Goal: Task Accomplishment & Management: Use online tool/utility

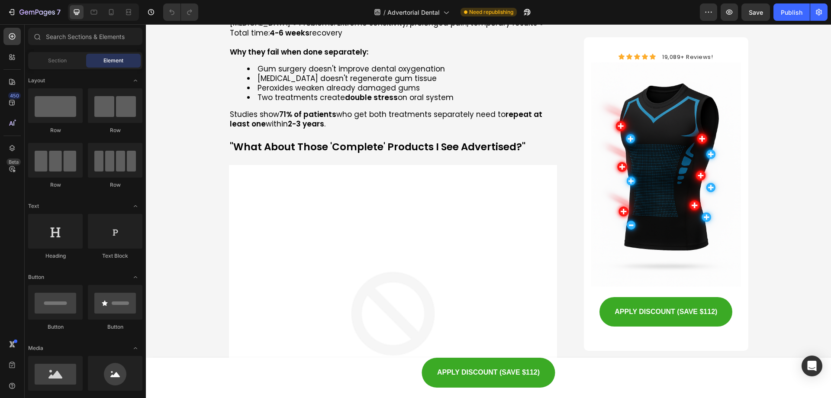
scroll to position [2052, 0]
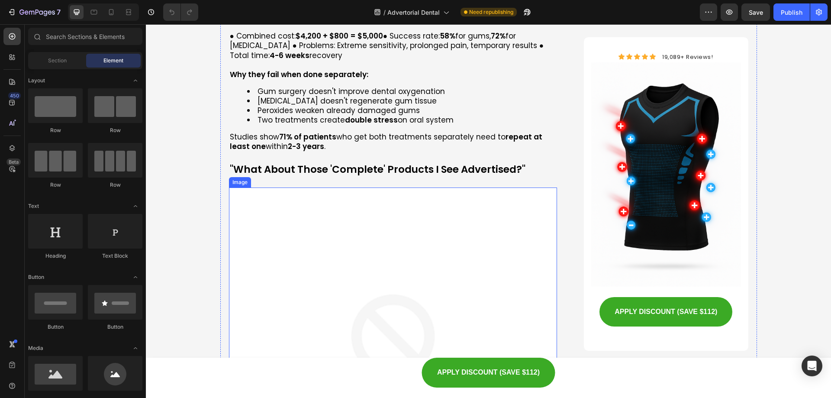
click at [460, 233] on img at bounding box center [393, 351] width 329 height 329
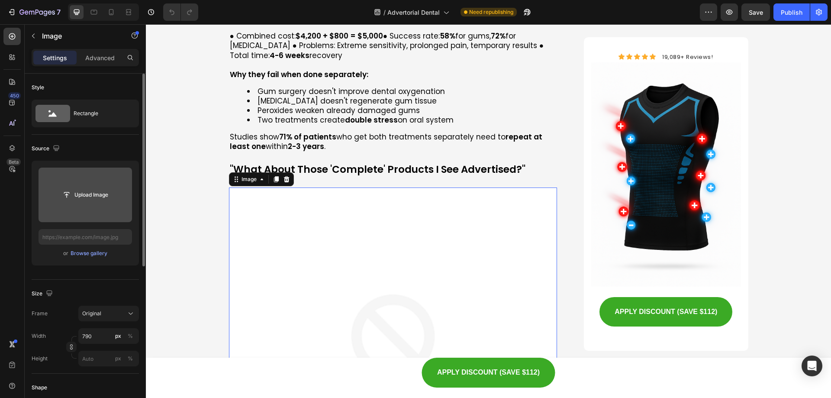
click at [122, 177] on input "file" at bounding box center [85, 195] width 93 height 55
click at [95, 195] on input "file" at bounding box center [85, 194] width 60 height 15
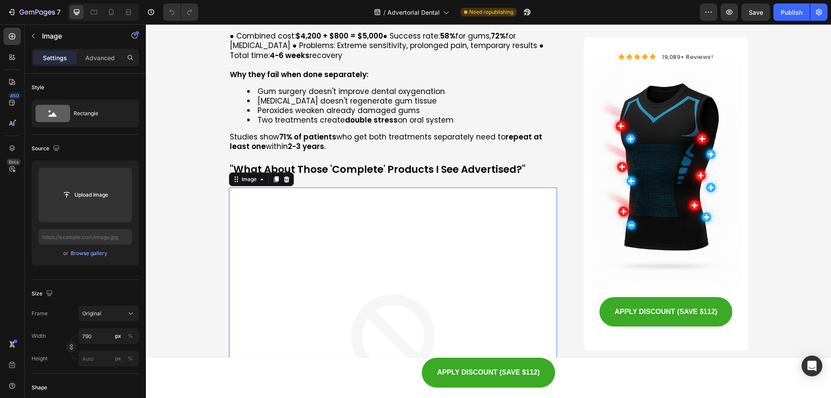
type input "C:\fakepath\1752050994-e9318ceb-0fae-4ce8-ba40-5f892c03e166 (1).gif"
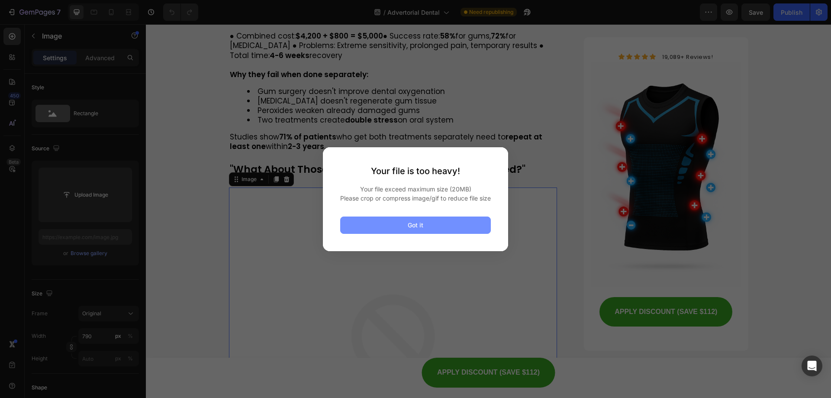
click at [430, 226] on button "Got it" at bounding box center [415, 224] width 151 height 17
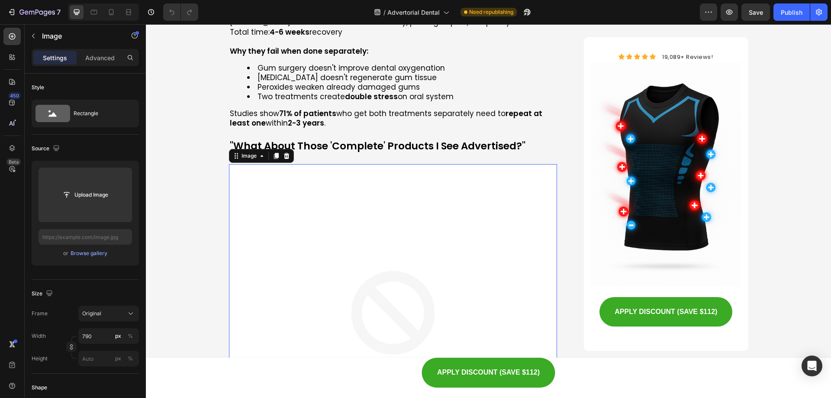
scroll to position [2225, 0]
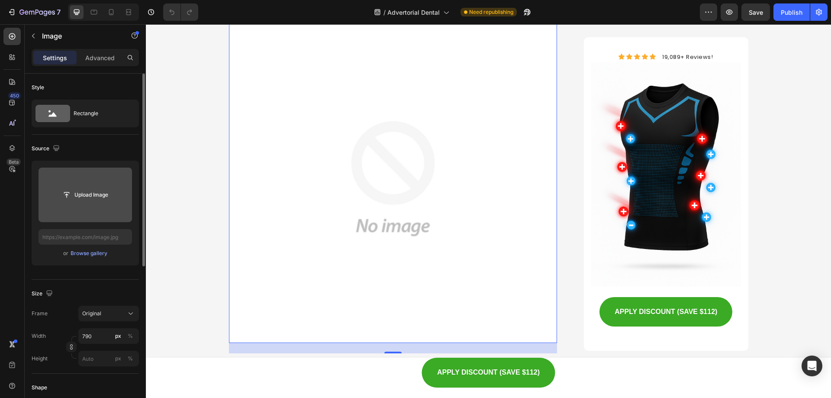
click at [98, 194] on input "file" at bounding box center [85, 194] width 60 height 15
click at [94, 188] on input "file" at bounding box center [85, 194] width 60 height 15
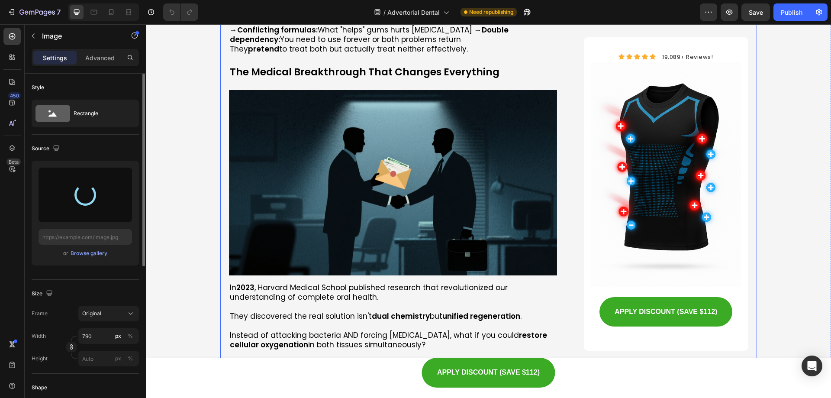
scroll to position [2658, 0]
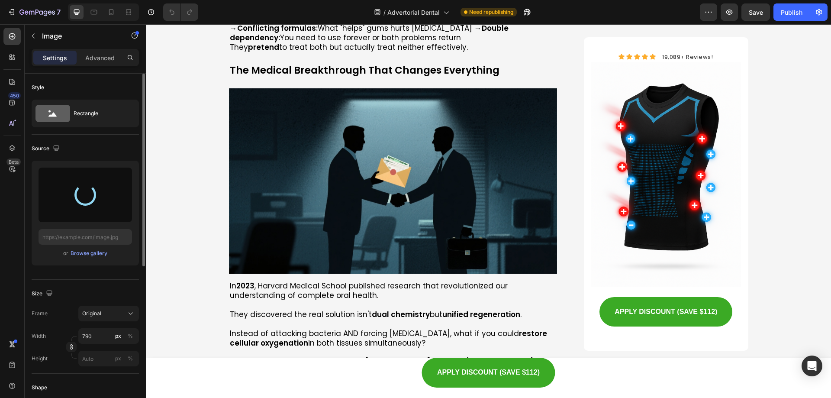
type input "[URL][DOMAIN_NAME]"
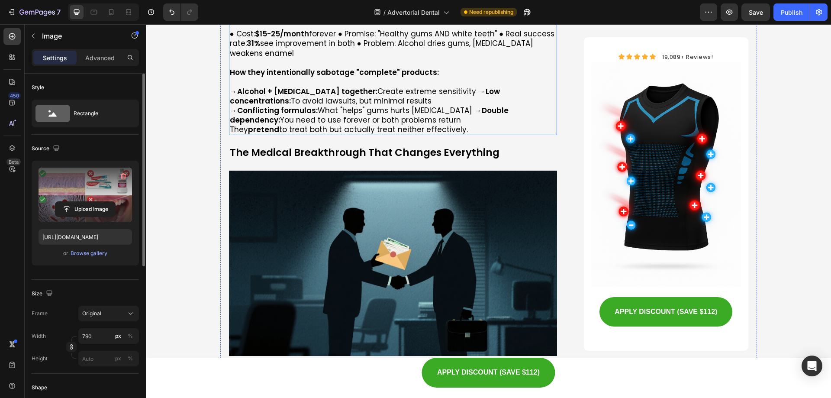
scroll to position [2515, 0]
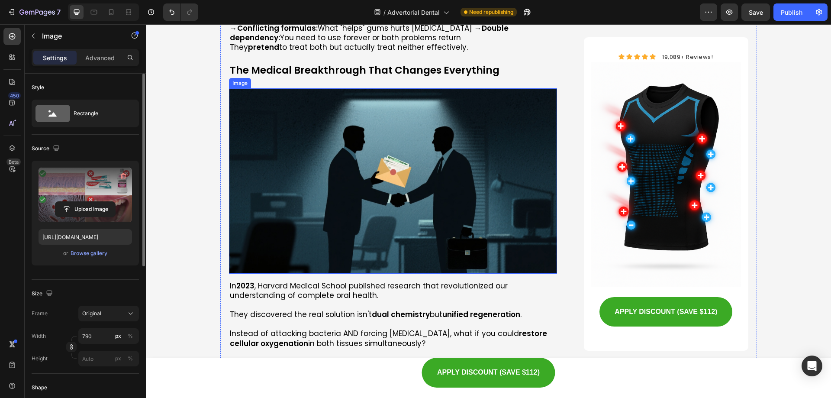
click at [327, 191] on img at bounding box center [393, 180] width 329 height 185
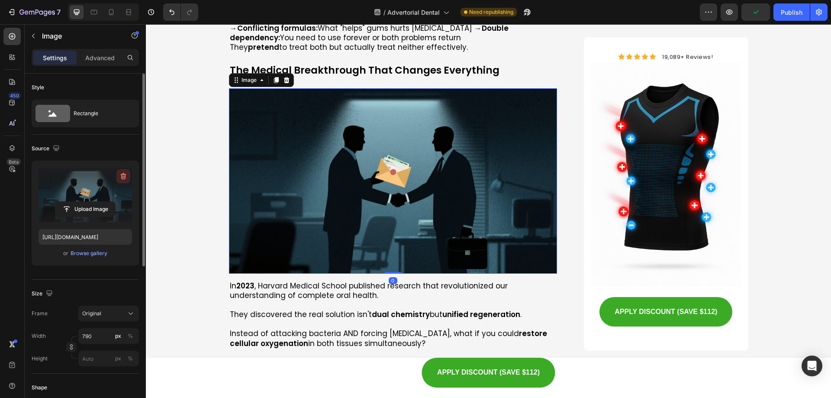
click at [126, 176] on icon "button" at bounding box center [123, 176] width 9 height 9
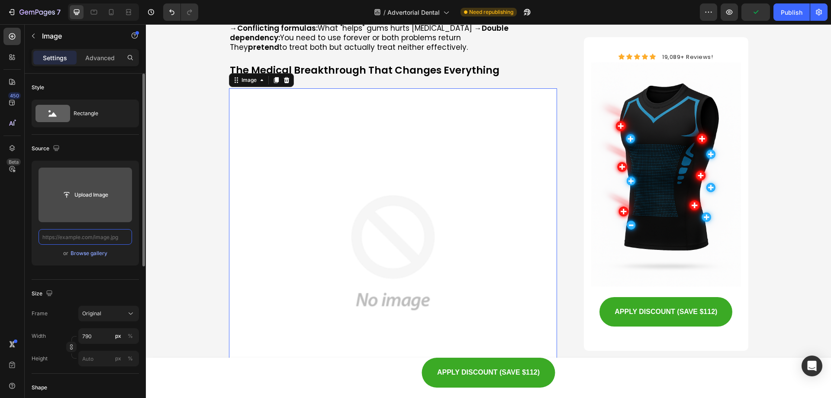
click at [102, 237] on input "text" at bounding box center [85, 237] width 93 height 16
paste input "[URL][DOMAIN_NAME]"
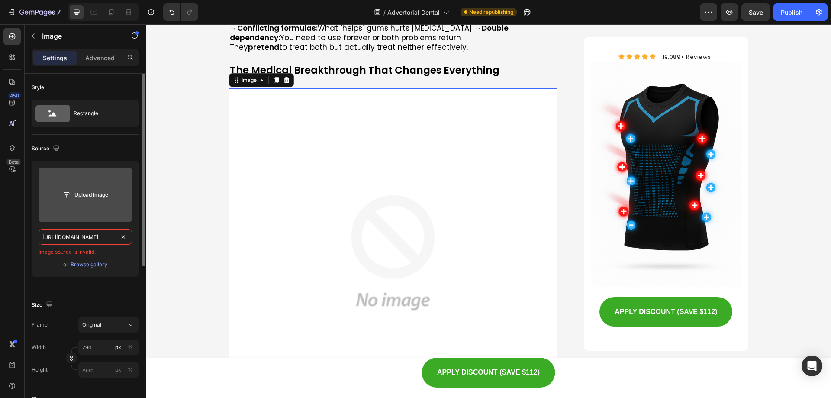
scroll to position [0, 258]
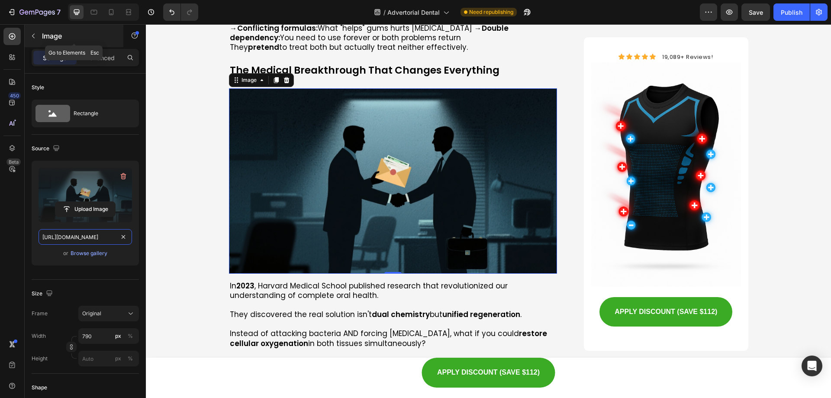
type input "[URL][DOMAIN_NAME]"
click at [32, 35] on icon "button" at bounding box center [33, 35] width 7 height 7
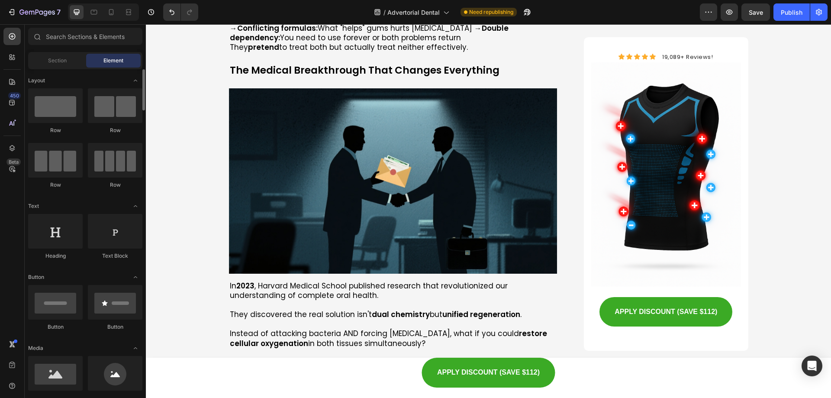
scroll to position [130, 0]
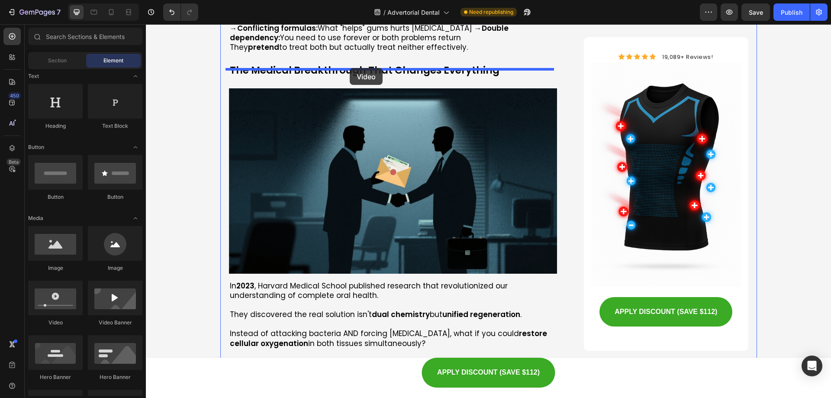
drag, startPoint x: 213, startPoint y: 328, endPoint x: 350, endPoint y: 68, distance: 293.7
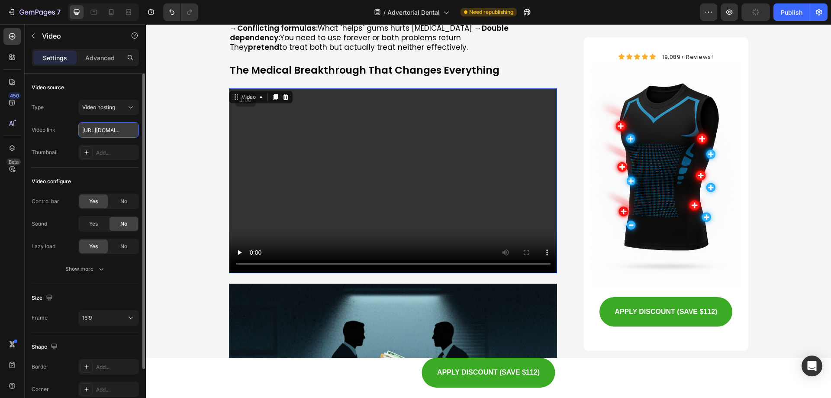
click at [113, 134] on input "[URL][DOMAIN_NAME]" at bounding box center [108, 130] width 61 height 16
paste input "[DOMAIN_NAME][URL]"
type input "[URL][DOMAIN_NAME]"
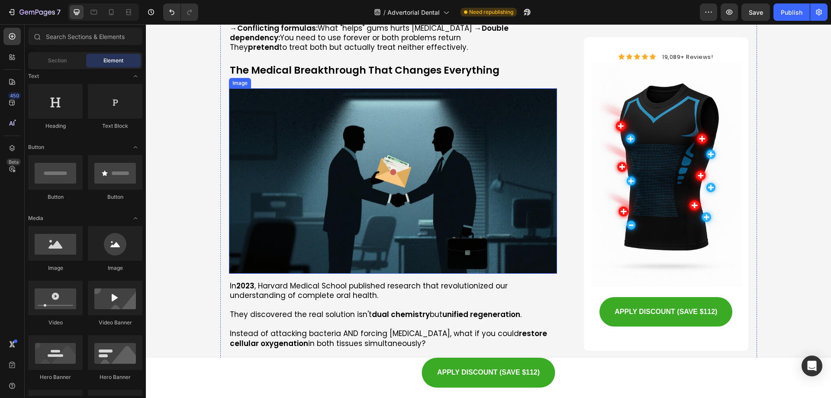
click at [288, 102] on img at bounding box center [393, 180] width 329 height 185
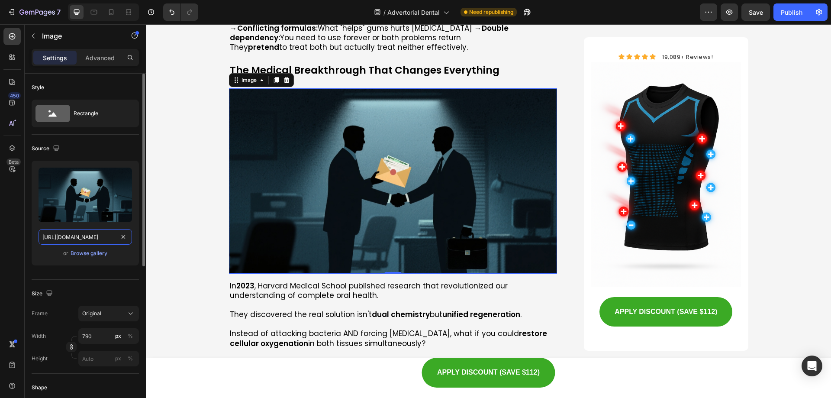
click at [92, 241] on input "[URL][DOMAIN_NAME]" at bounding box center [85, 237] width 93 height 16
click at [100, 239] on input "[URL][DOMAIN_NAME]" at bounding box center [85, 237] width 93 height 16
click at [117, 253] on div "or Browse gallery" at bounding box center [85, 253] width 93 height 10
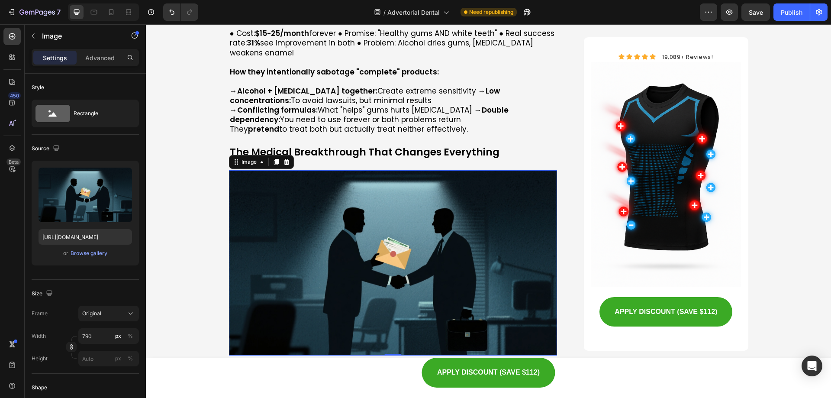
scroll to position [2429, 0]
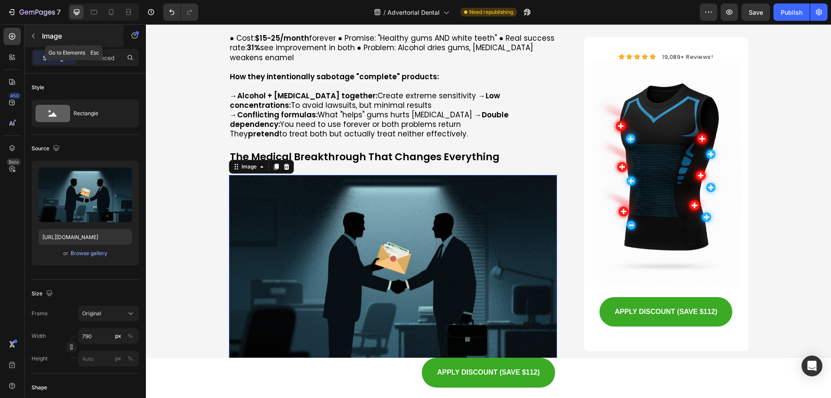
click at [39, 35] on button "button" at bounding box center [33, 36] width 14 height 14
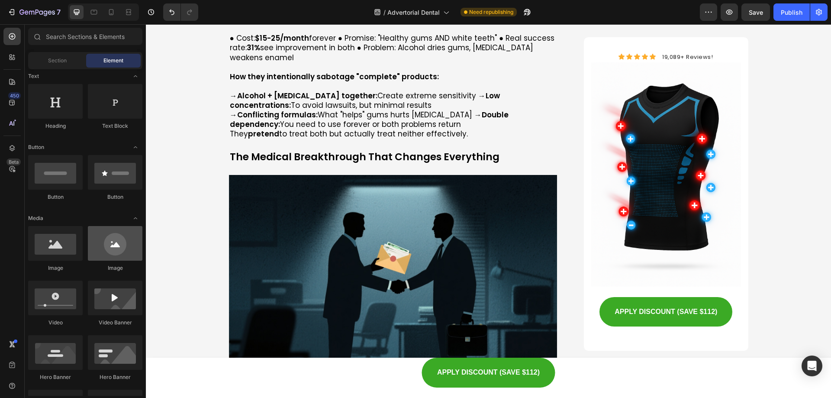
scroll to position [216, 0]
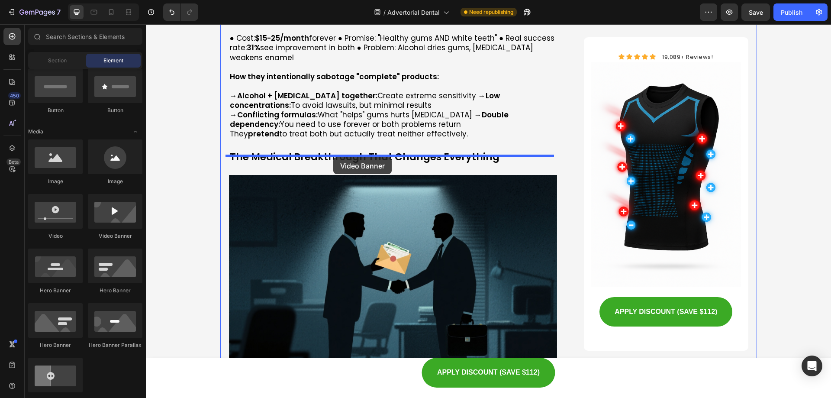
drag, startPoint x: 259, startPoint y: 237, endPoint x: 333, endPoint y: 157, distance: 109.3
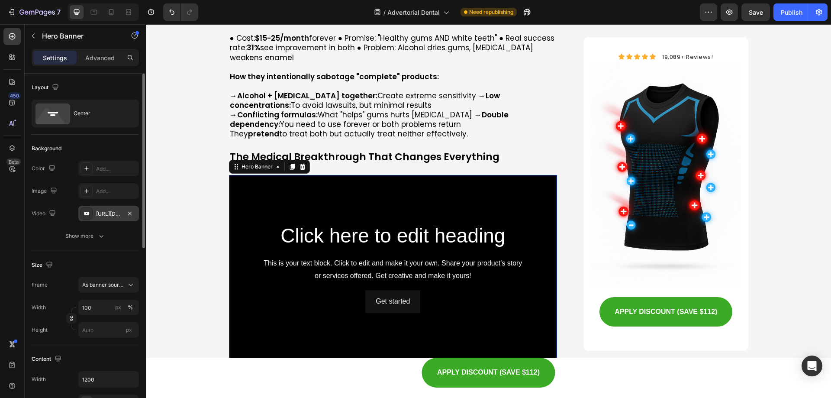
click at [114, 212] on div "[URL][DOMAIN_NAME]" at bounding box center [108, 214] width 25 height 8
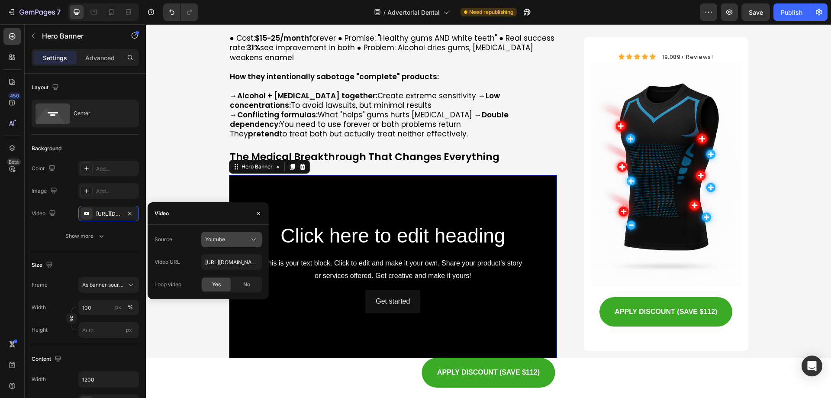
click at [232, 242] on div "Youtube" at bounding box center [227, 239] width 44 height 8
click at [242, 257] on p "Video hosting" at bounding box center [229, 261] width 49 height 8
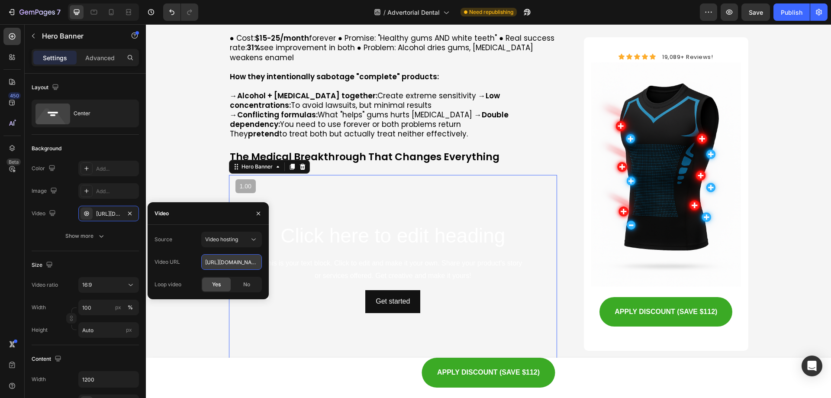
click at [248, 259] on input "[URL][DOMAIN_NAME]" at bounding box center [231, 262] width 61 height 16
paste input "[DOMAIN_NAME][URL]"
type input "[URL][DOMAIN_NAME]"
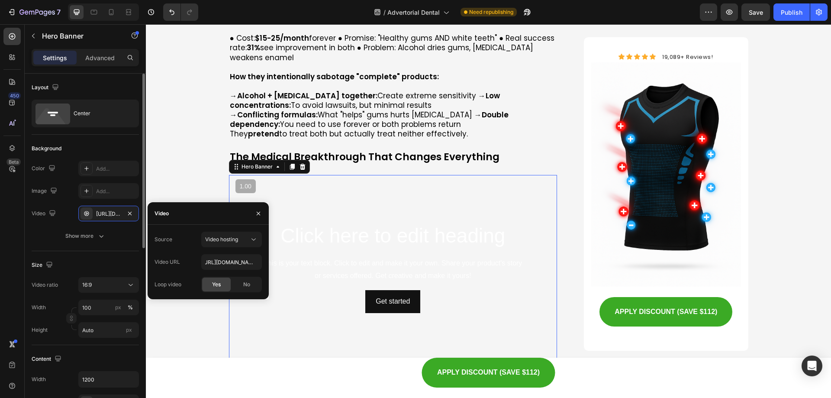
scroll to position [0, 0]
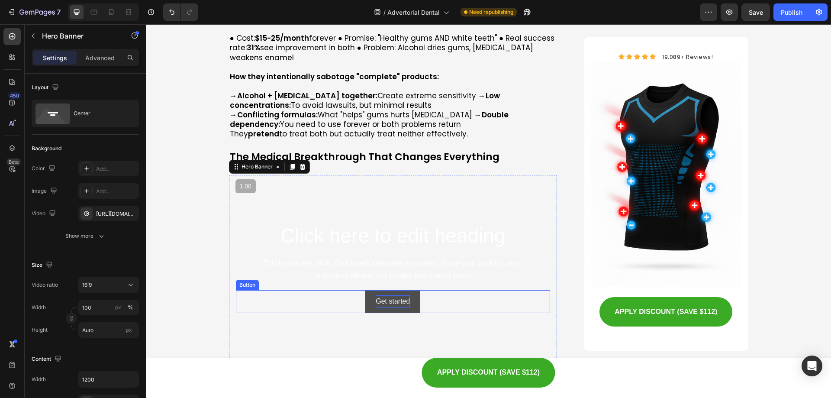
click at [389, 295] on div "Get started" at bounding box center [393, 301] width 34 height 13
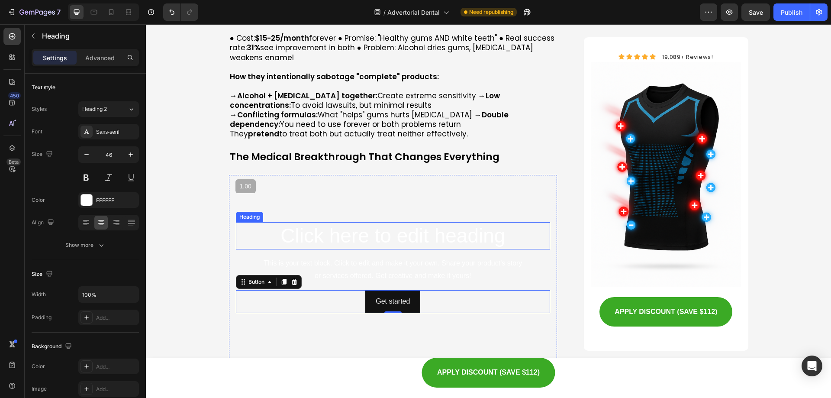
click at [286, 222] on h2 "Click here to edit heading" at bounding box center [393, 236] width 315 height 28
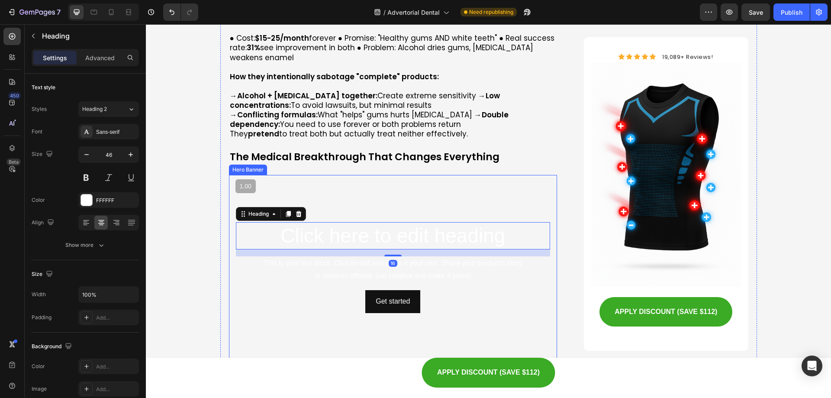
click at [261, 175] on video "Background Image" at bounding box center [393, 267] width 329 height 185
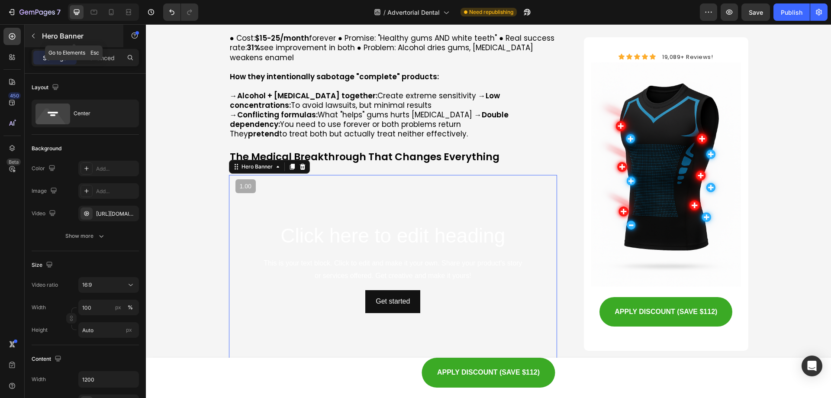
click at [36, 37] on icon "button" at bounding box center [33, 35] width 7 height 7
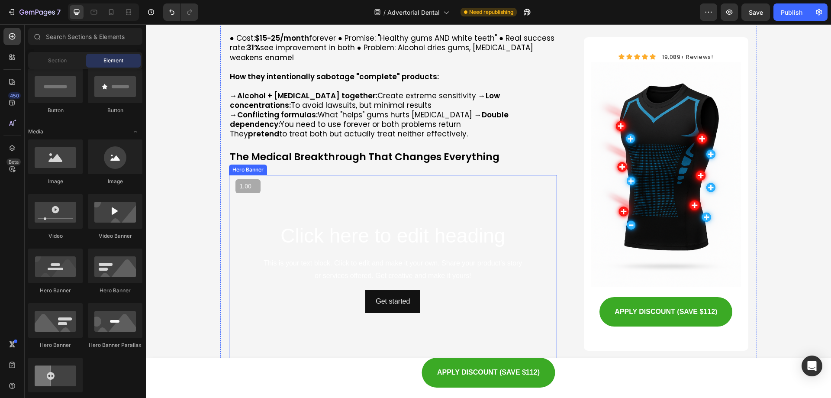
click at [241, 182] on span "1.00" at bounding box center [245, 186] width 17 height 9
click at [231, 175] on video "Background Image" at bounding box center [393, 267] width 329 height 185
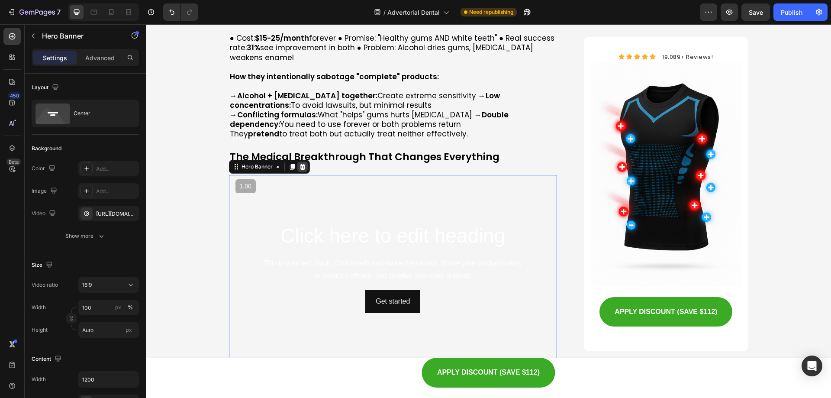
click at [301, 164] on icon at bounding box center [303, 167] width 6 height 6
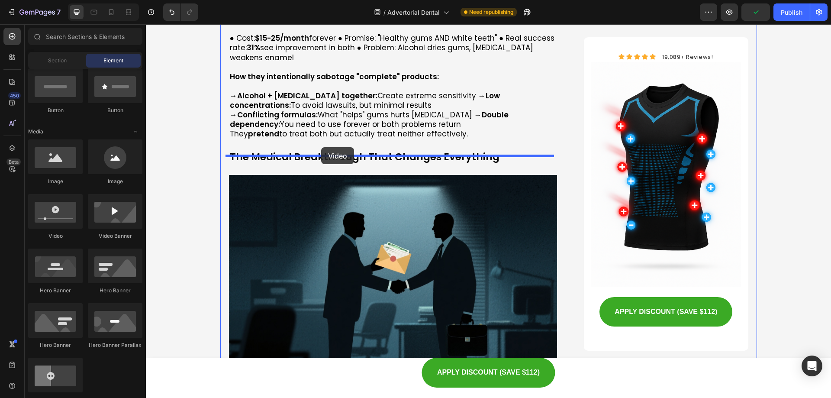
drag, startPoint x: 207, startPoint y: 246, endPoint x: 319, endPoint y: 151, distance: 146.8
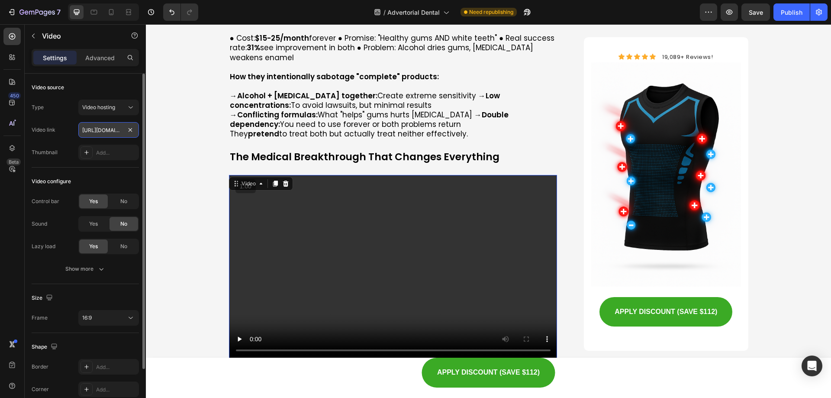
click at [116, 137] on input "[URL][DOMAIN_NAME]" at bounding box center [108, 130] width 61 height 16
paste input "[DOMAIN_NAME][URL]"
click at [120, 86] on div "Video source" at bounding box center [85, 88] width 107 height 14
click at [245, 182] on span "1.00" at bounding box center [245, 186] width 17 height 9
click at [110, 131] on input "[URL][DOMAIN_NAME]" at bounding box center [108, 130] width 61 height 16
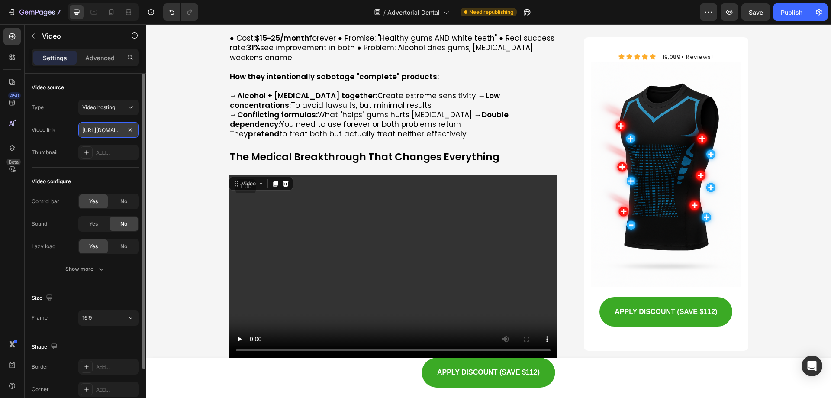
paste input "[DOMAIN_NAME][URL]"
type input "[URL][DOMAIN_NAME]"
click at [128, 141] on div "Type Video hosting Video link [URL][DOMAIN_NAME] Thumbnail Add..." at bounding box center [85, 130] width 107 height 61
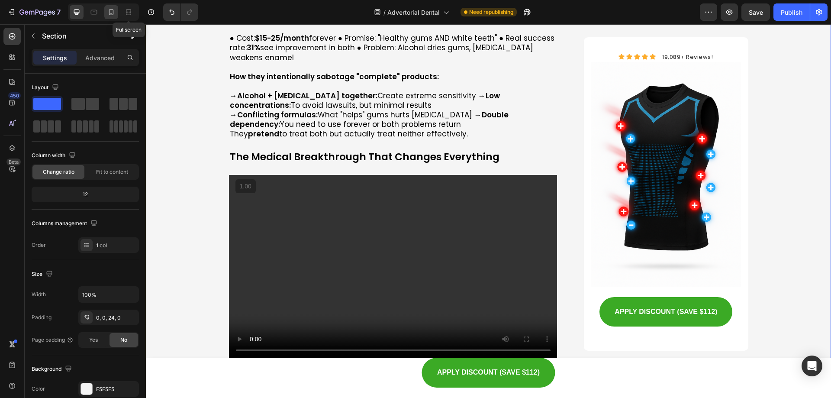
click at [112, 16] on div at bounding box center [111, 12] width 14 height 14
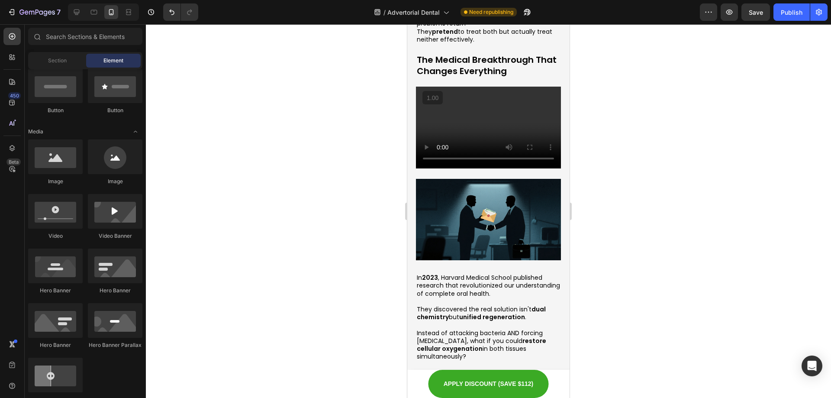
scroll to position [2184, 0]
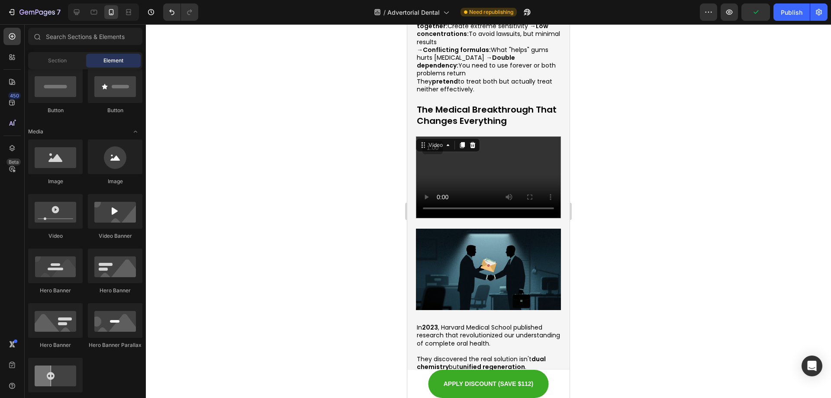
click at [502, 136] on video at bounding box center [488, 176] width 145 height 81
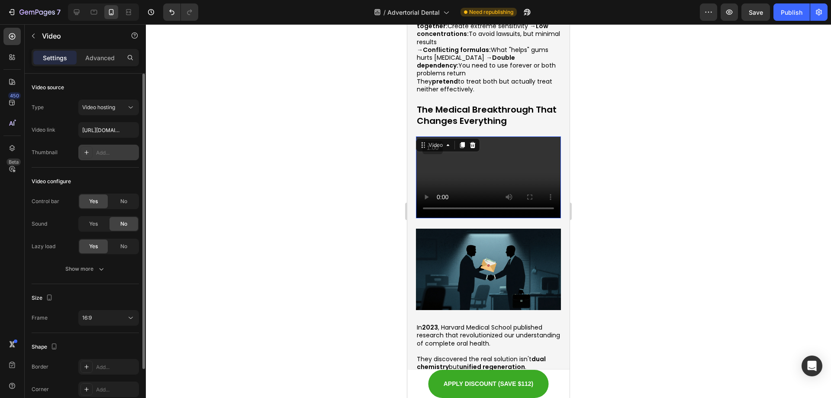
click at [111, 159] on div "Add..." at bounding box center [108, 153] width 61 height 16
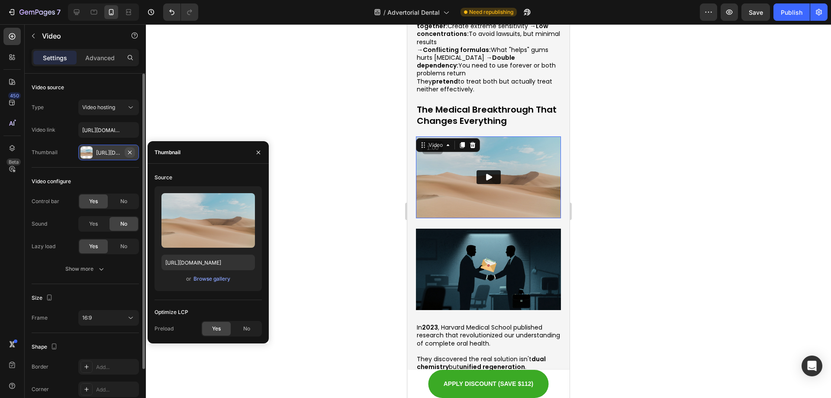
click at [127, 151] on icon "button" at bounding box center [129, 152] width 7 height 7
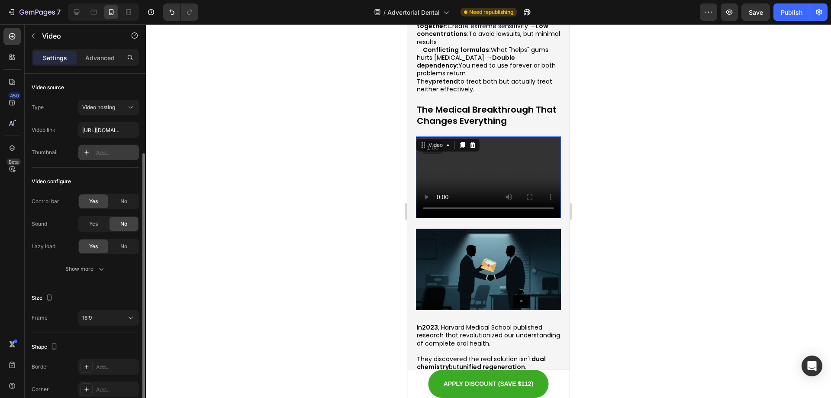
scroll to position [63, 0]
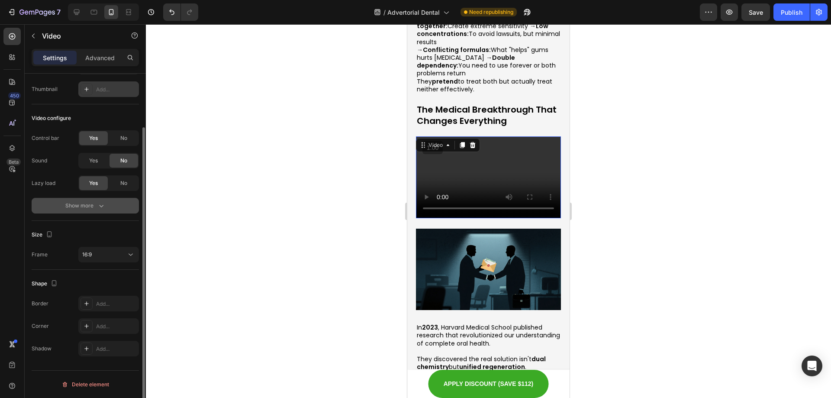
click at [83, 210] on button "Show more" at bounding box center [85, 206] width 107 height 16
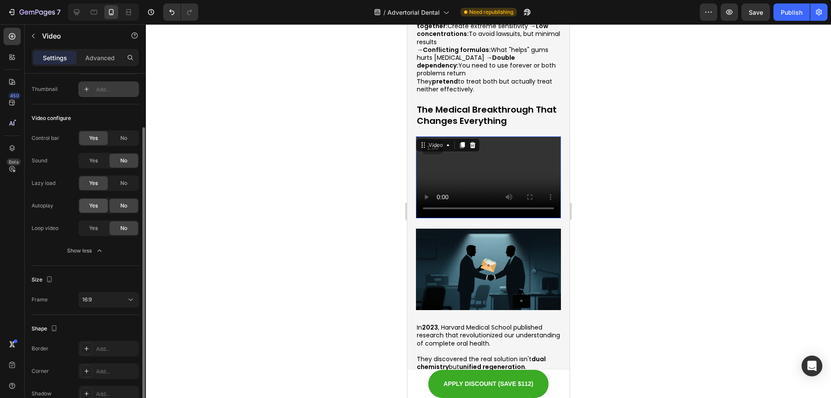
click at [90, 211] on div "Yes" at bounding box center [93, 206] width 29 height 14
click at [759, 14] on span "Save" at bounding box center [756, 12] width 14 height 7
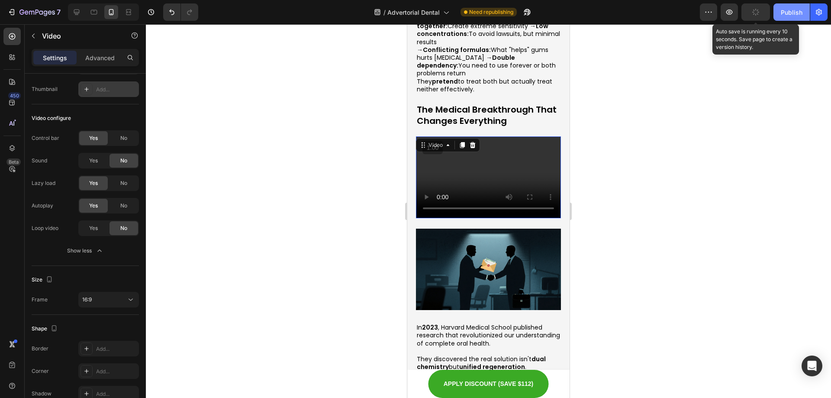
click at [800, 12] on div "Publish" at bounding box center [792, 12] width 22 height 9
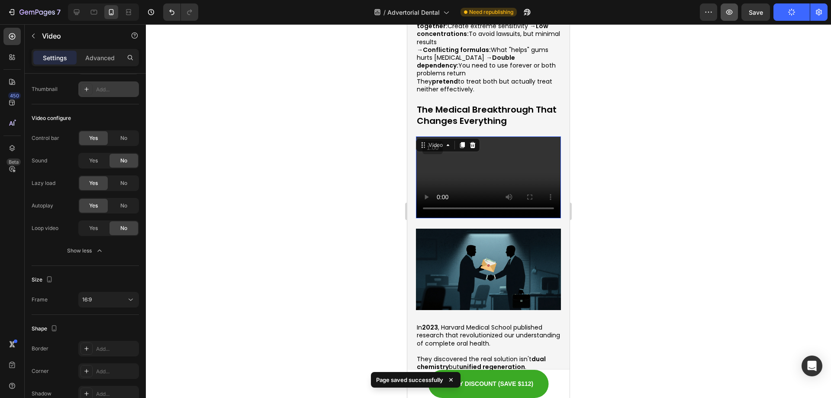
click at [732, 10] on icon "button" at bounding box center [729, 12] width 9 height 9
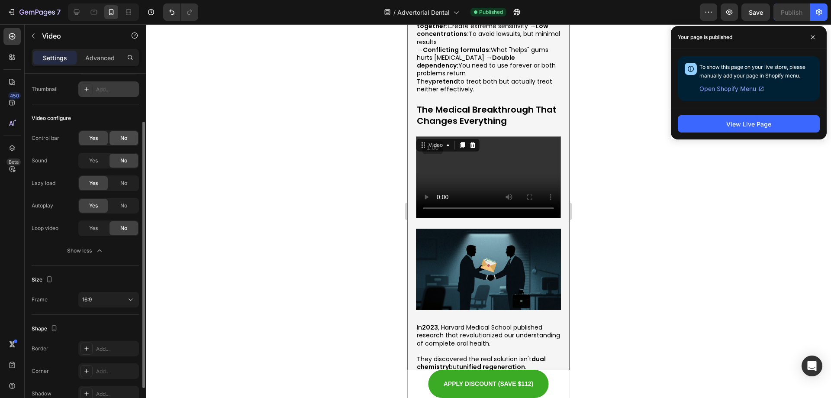
click at [119, 135] on div "No" at bounding box center [124, 138] width 29 height 14
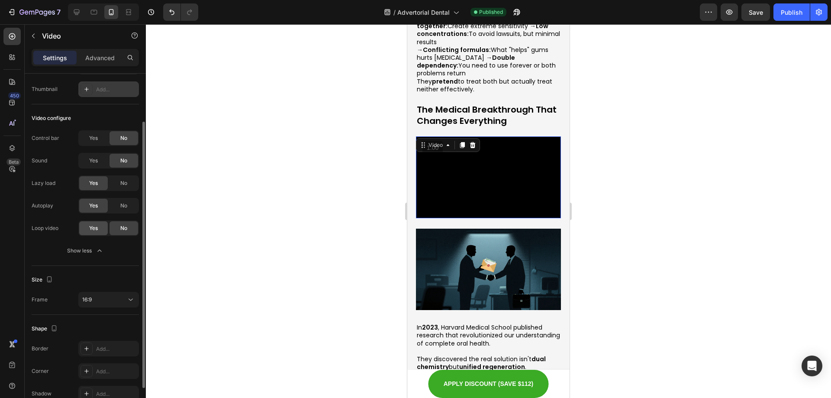
click at [100, 231] on div "Yes" at bounding box center [93, 228] width 29 height 14
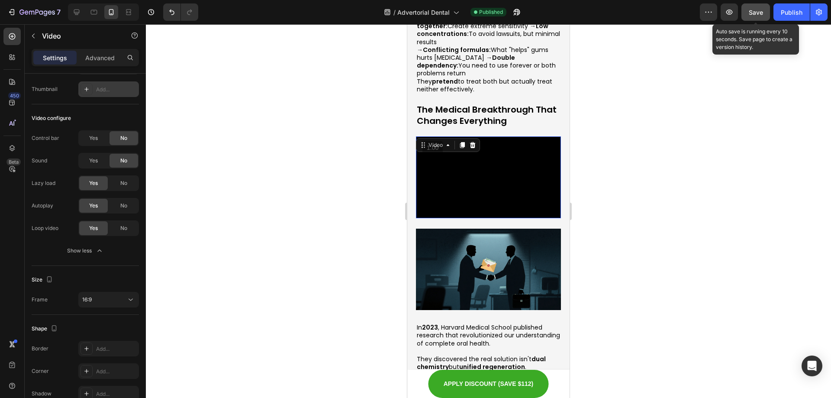
click at [751, 13] on span "Save" at bounding box center [756, 12] width 14 height 7
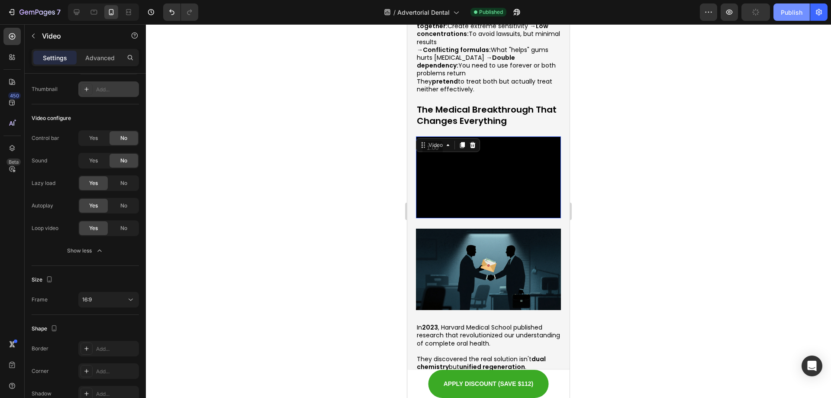
click at [809, 9] on button "Publish" at bounding box center [792, 11] width 36 height 17
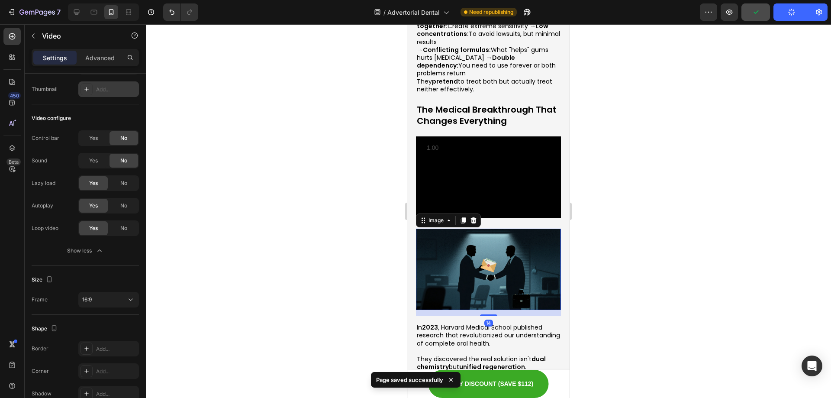
click at [484, 229] on img at bounding box center [488, 270] width 145 height 82
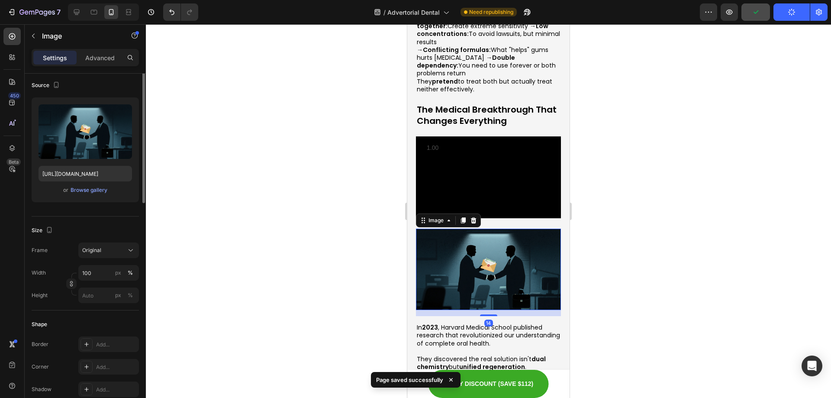
scroll to position [0, 0]
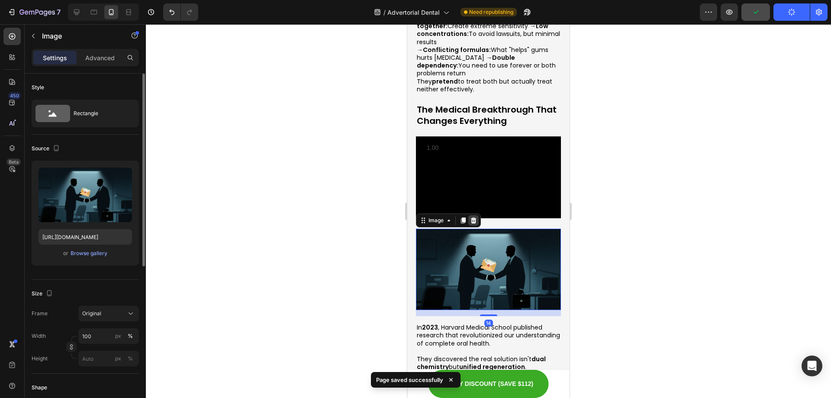
click at [475, 215] on div at bounding box center [473, 220] width 10 height 10
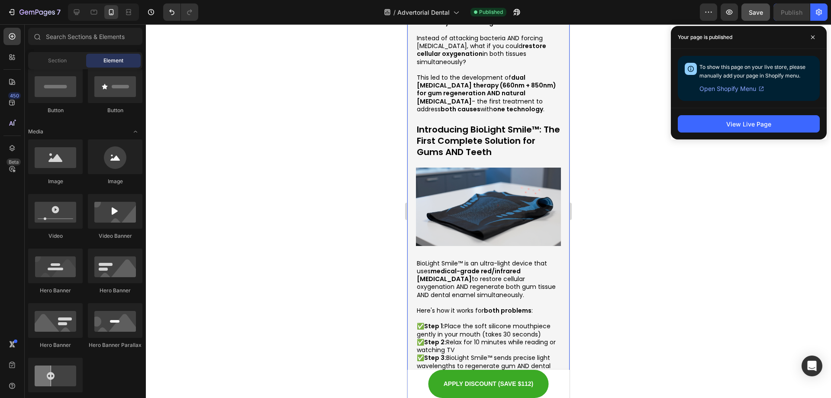
scroll to position [2444, 0]
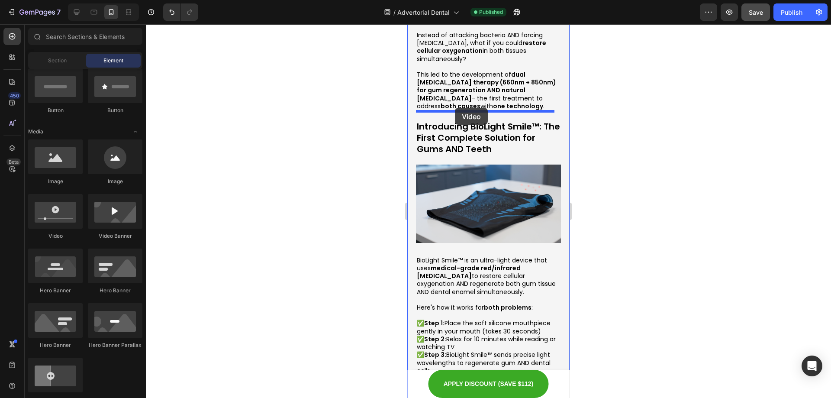
drag, startPoint x: 474, startPoint y: 242, endPoint x: 455, endPoint y: 108, distance: 135.1
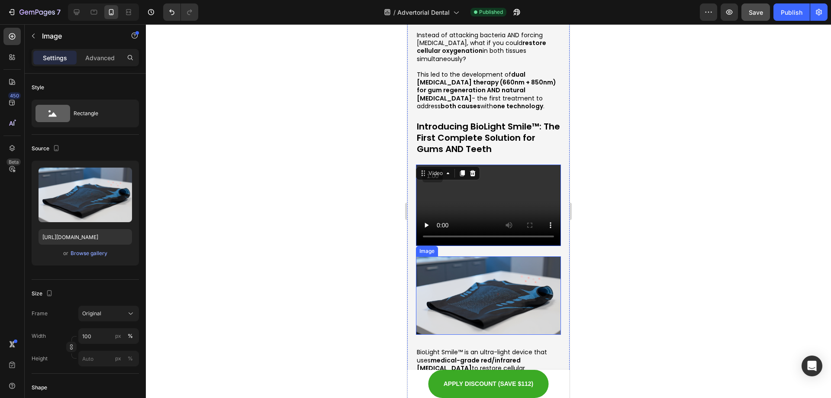
click at [483, 256] on img at bounding box center [488, 295] width 145 height 78
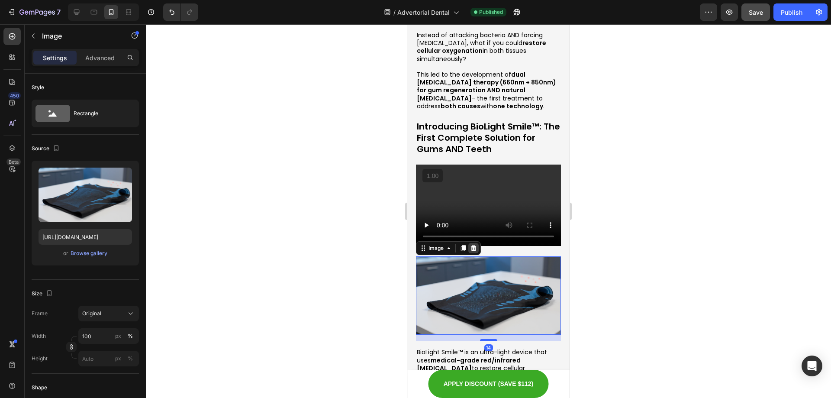
click at [477, 245] on icon at bounding box center [473, 248] width 7 height 7
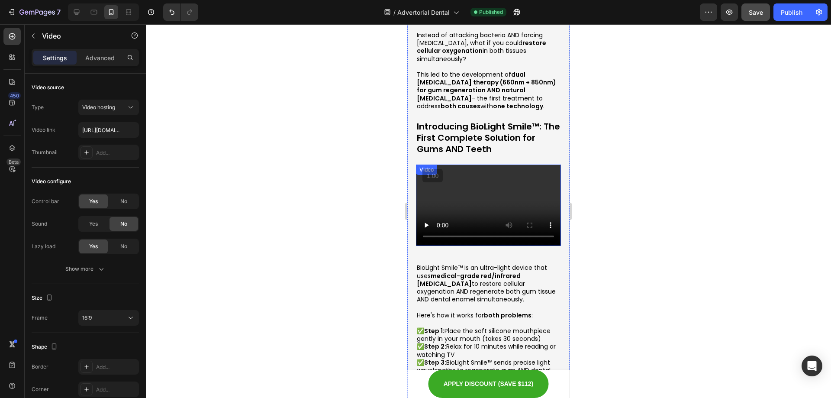
click at [443, 164] on video at bounding box center [488, 204] width 145 height 81
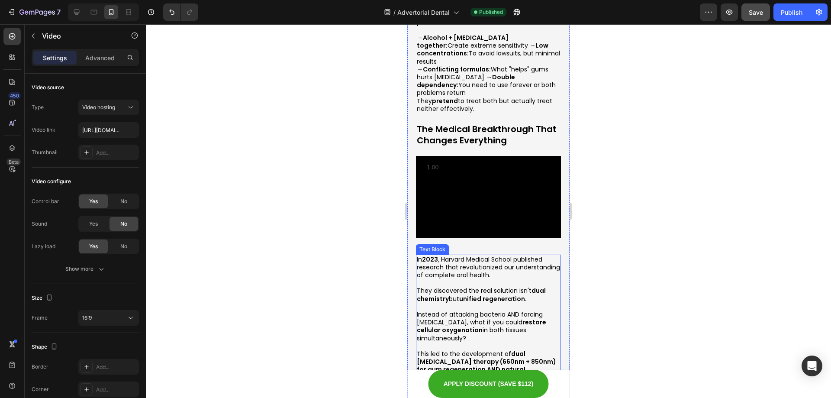
scroll to position [2098, 0]
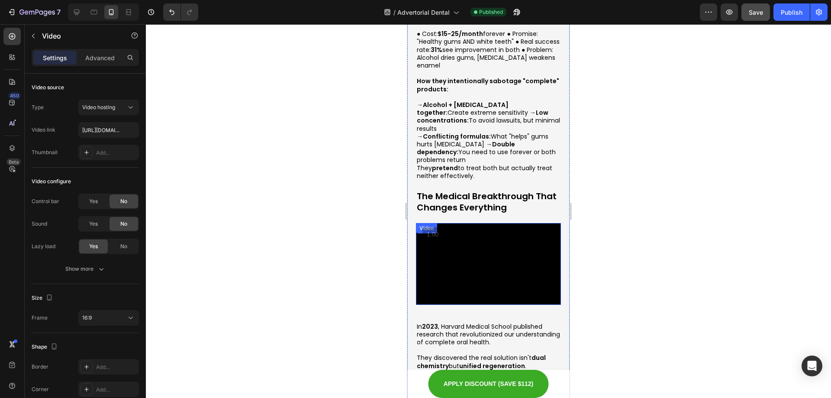
click at [477, 223] on div "Video" at bounding box center [488, 263] width 145 height 81
click at [462, 229] on icon at bounding box center [462, 232] width 5 height 6
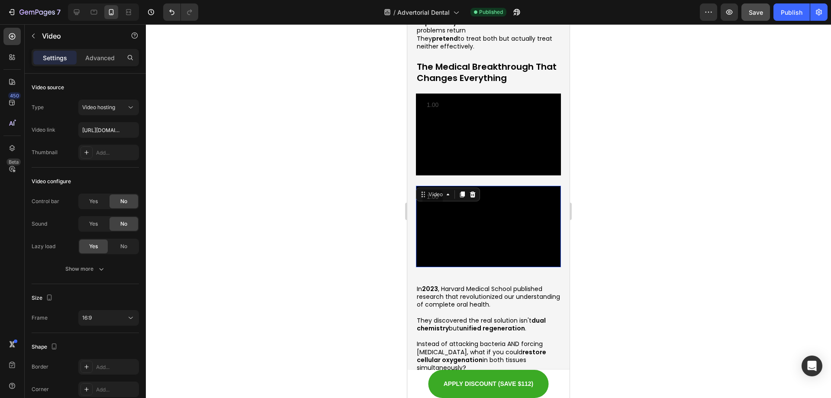
scroll to position [2227, 0]
drag, startPoint x: 425, startPoint y: 151, endPoint x: 462, endPoint y: 248, distance: 104.5
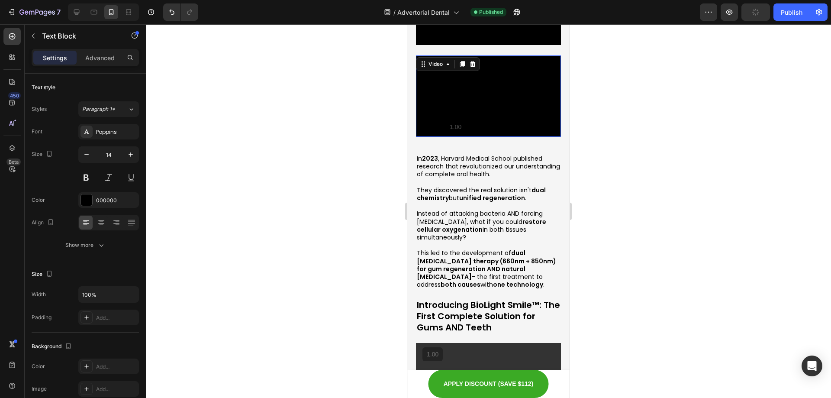
click at [490, 61] on video at bounding box center [488, 95] width 145 height 81
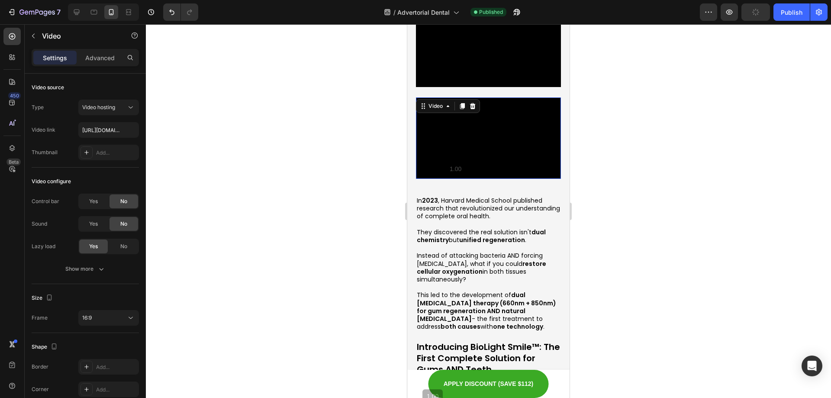
scroll to position [2314, 0]
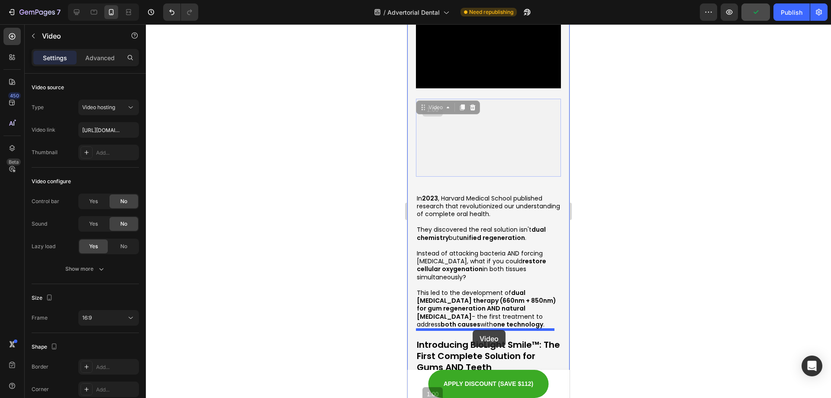
drag, startPoint x: 425, startPoint y: 62, endPoint x: 473, endPoint y: 330, distance: 271.7
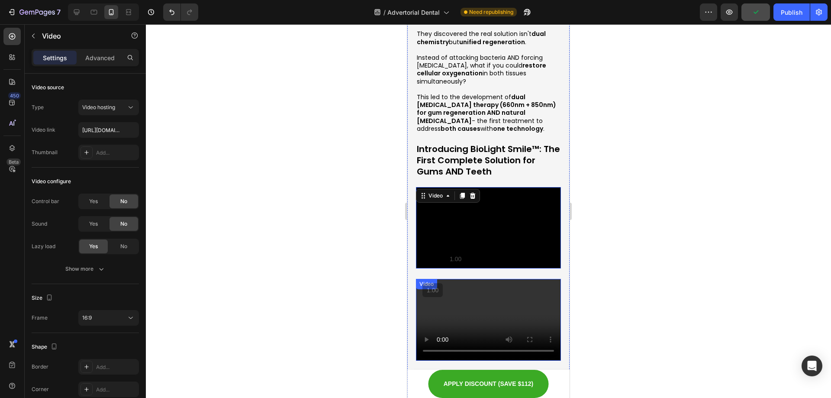
scroll to position [2444, 0]
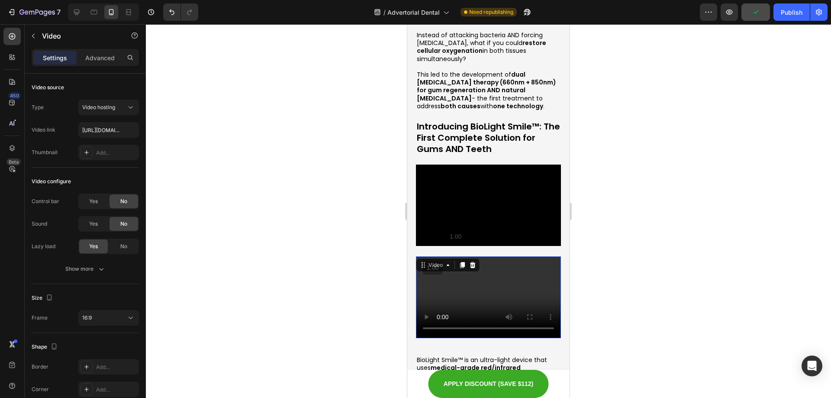
click at [482, 256] on video at bounding box center [488, 296] width 145 height 81
click at [476, 260] on div at bounding box center [472, 265] width 10 height 10
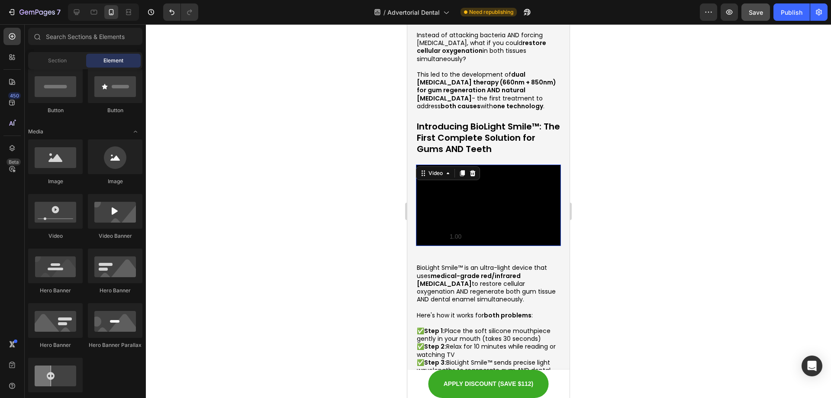
click at [466, 173] on video at bounding box center [488, 204] width 145 height 81
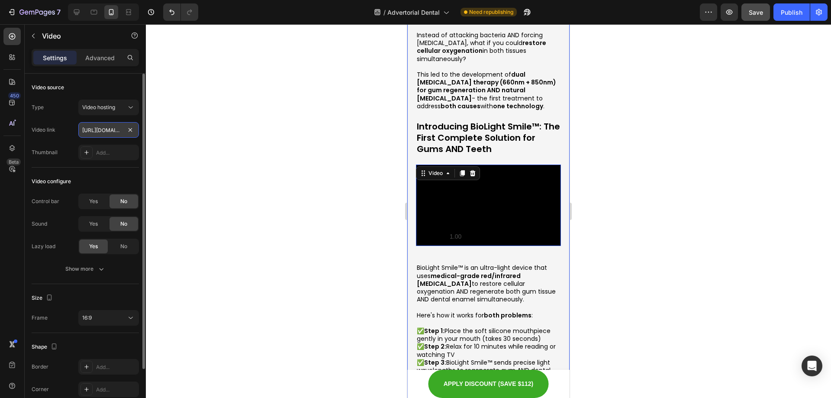
click at [115, 132] on input "[URL][DOMAIN_NAME]" at bounding box center [108, 130] width 61 height 16
paste input "35ae748efd574b2ab120bd0a8b83c20b"
type input "[URL][DOMAIN_NAME]"
click at [105, 266] on icon "button" at bounding box center [101, 268] width 9 height 9
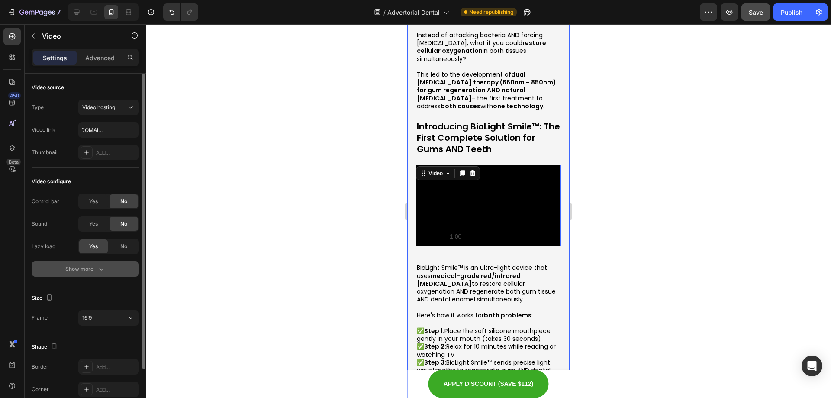
scroll to position [0, 0]
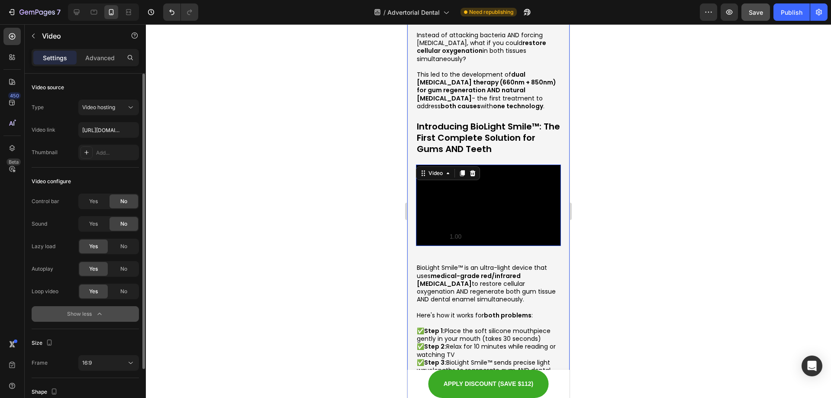
click at [128, 176] on div "Video configure" at bounding box center [85, 181] width 107 height 14
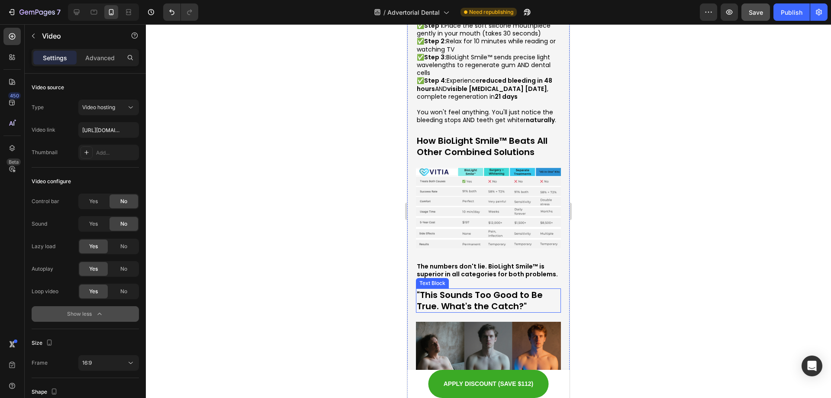
scroll to position [2920, 0]
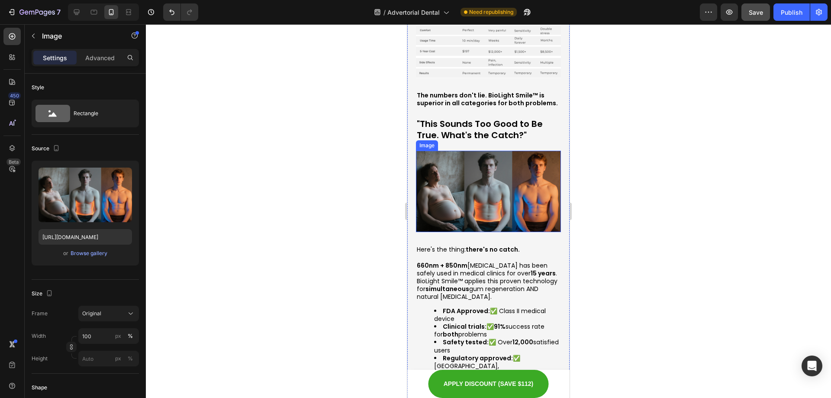
click at [491, 151] on img at bounding box center [488, 192] width 145 height 82
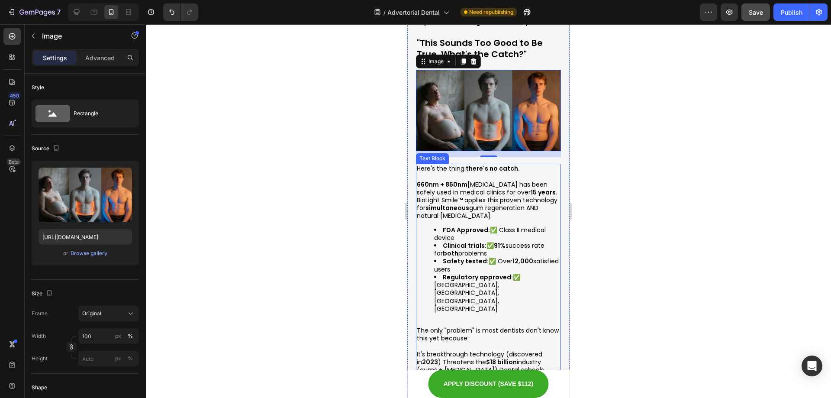
scroll to position [3007, 0]
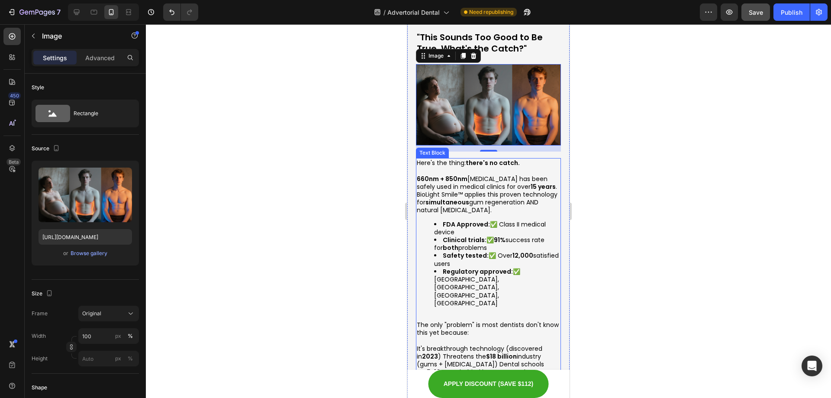
click at [531, 182] on strong "15 years" at bounding box center [543, 186] width 25 height 9
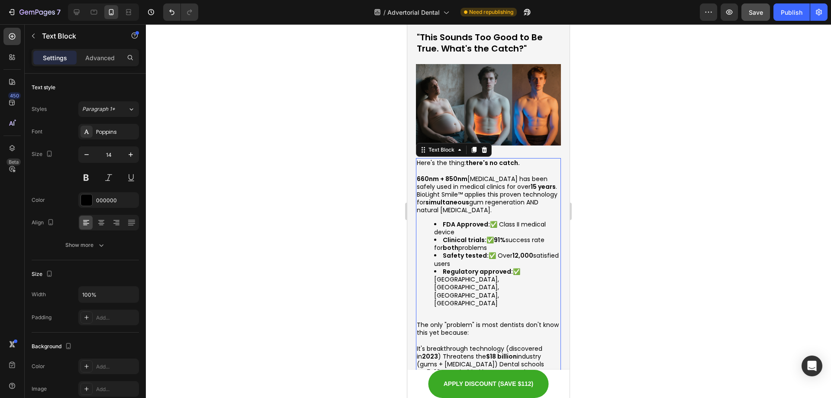
click at [423, 174] on strong "660nm + 850nm" at bounding box center [442, 178] width 51 height 9
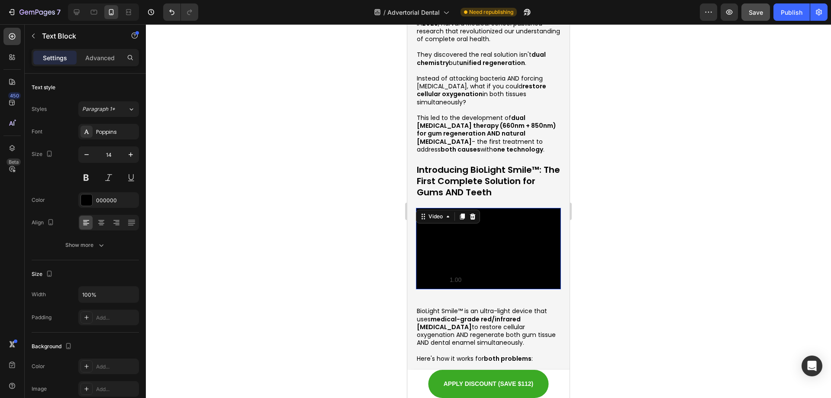
click at [478, 209] on video at bounding box center [488, 248] width 145 height 81
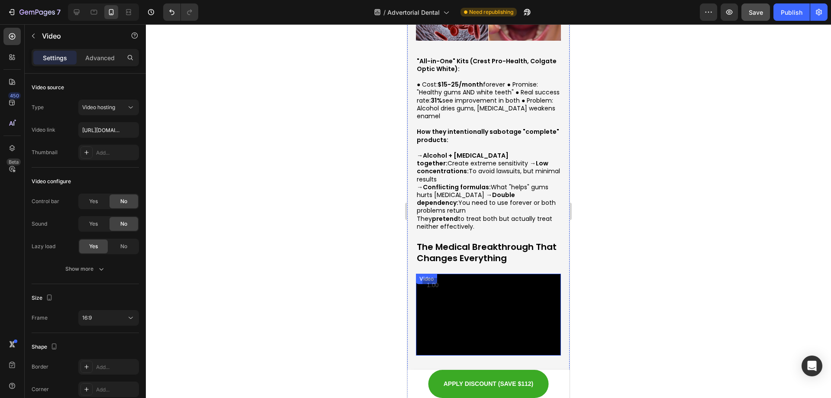
scroll to position [2054, 0]
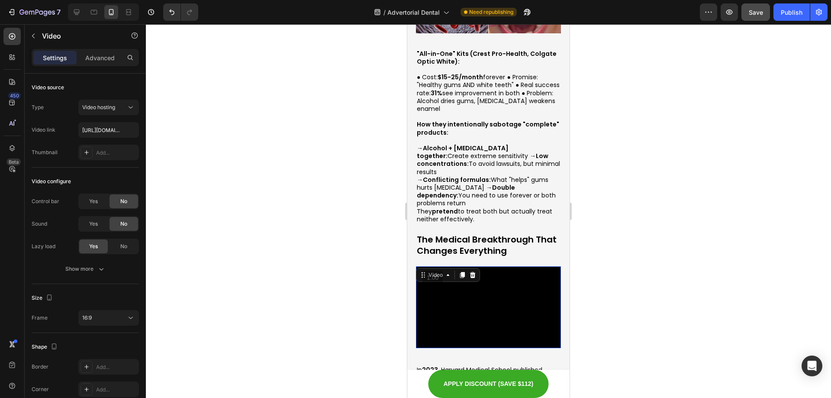
click at [498, 266] on video at bounding box center [488, 306] width 145 height 81
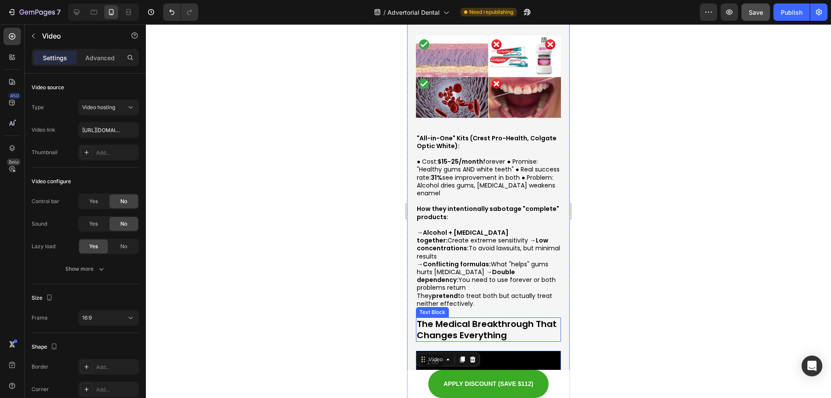
scroll to position [2141, 0]
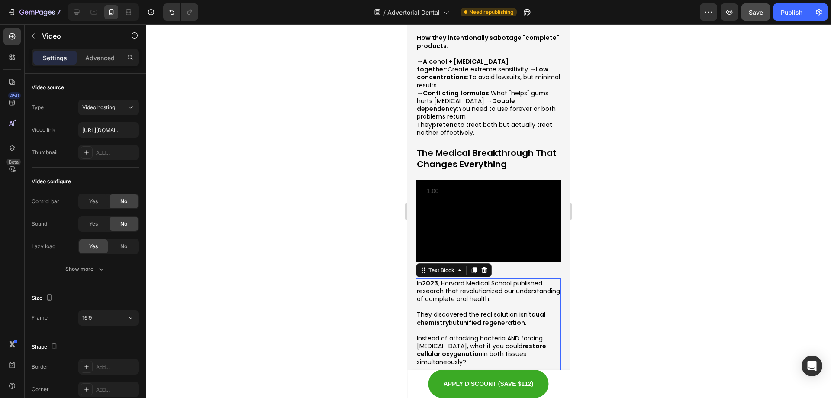
click at [509, 279] on p "In [DATE] , [GEOGRAPHIC_DATA] published research that revolutionized our unders…" at bounding box center [488, 291] width 143 height 24
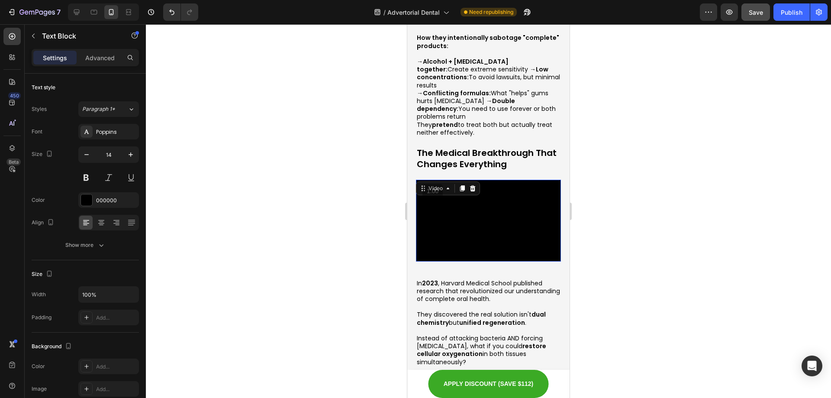
click at [497, 202] on video at bounding box center [488, 220] width 145 height 81
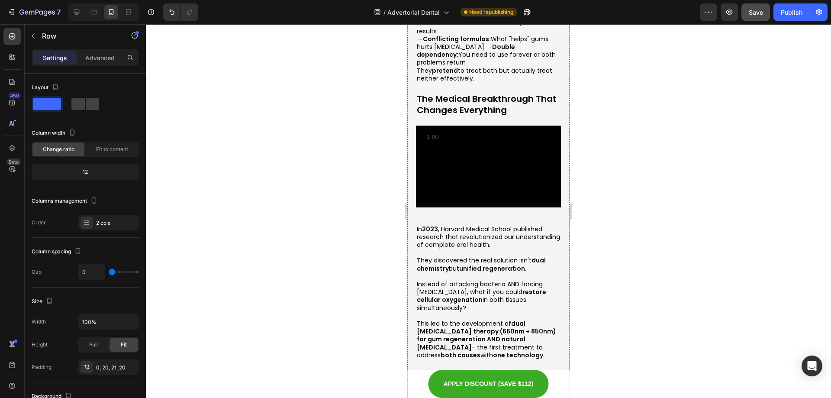
scroll to position [2184, 0]
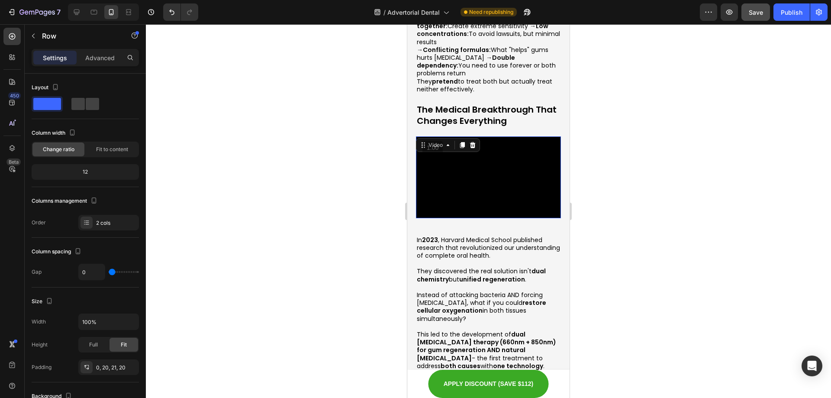
click at [482, 136] on video at bounding box center [488, 176] width 145 height 81
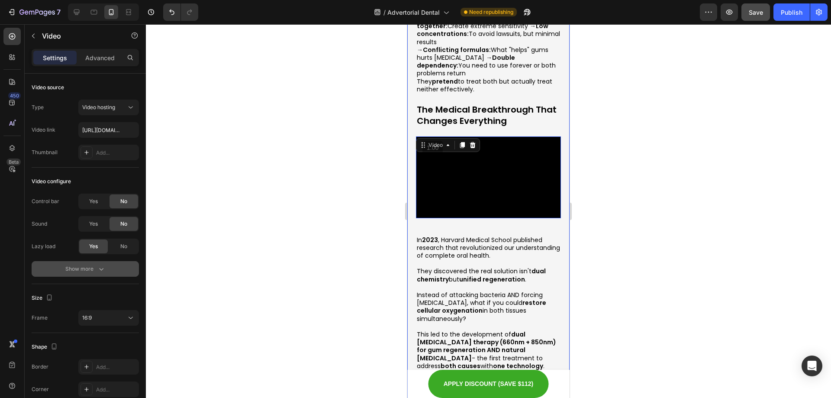
click at [97, 269] on icon "button" at bounding box center [101, 268] width 9 height 9
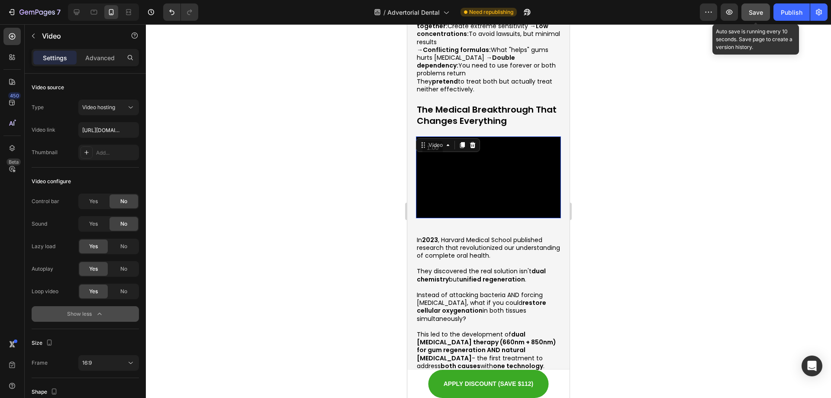
click at [754, 9] on span "Save" at bounding box center [756, 12] width 14 height 7
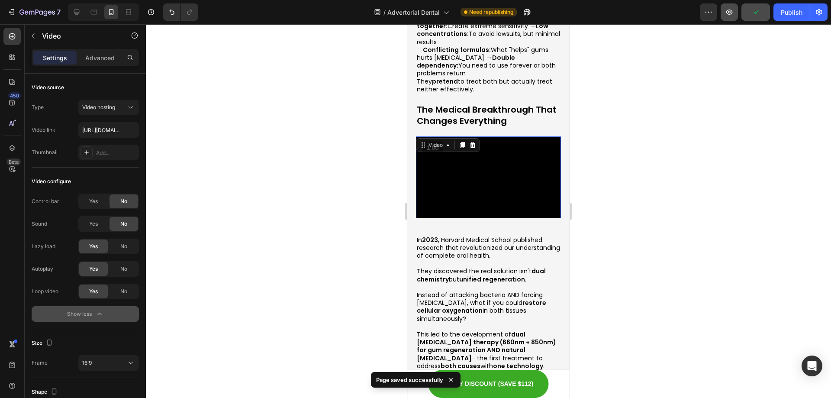
click at [737, 10] on button "button" at bounding box center [729, 11] width 17 height 17
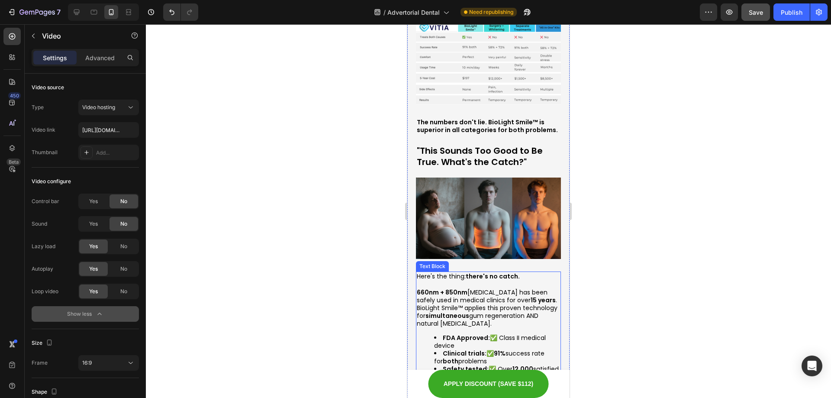
scroll to position [2877, 0]
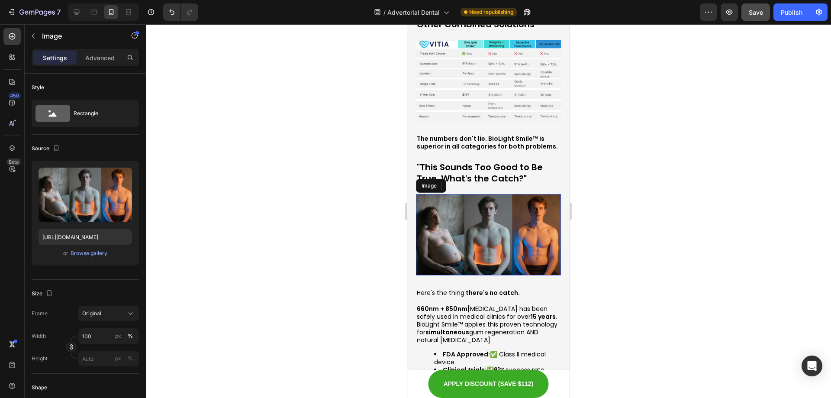
click at [463, 194] on img at bounding box center [488, 235] width 145 height 82
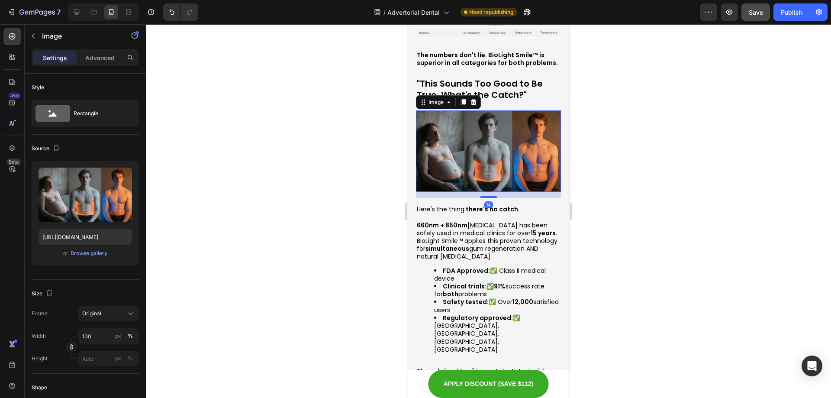
scroll to position [2963, 0]
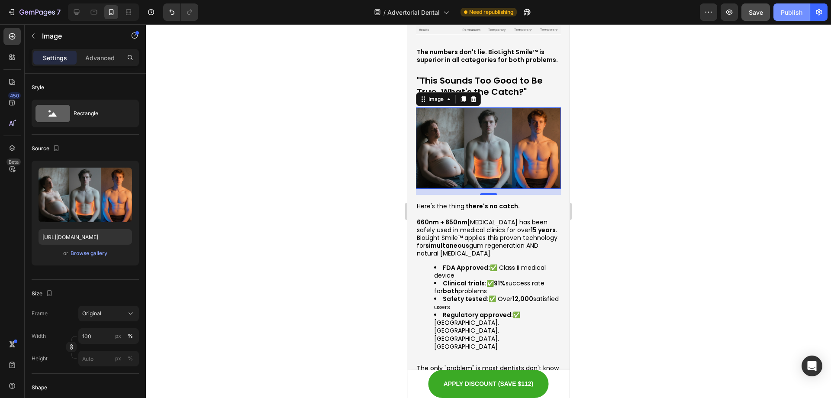
click at [786, 14] on div "Publish" at bounding box center [792, 12] width 22 height 9
click at [78, 9] on icon at bounding box center [76, 12] width 9 height 9
type input "790"
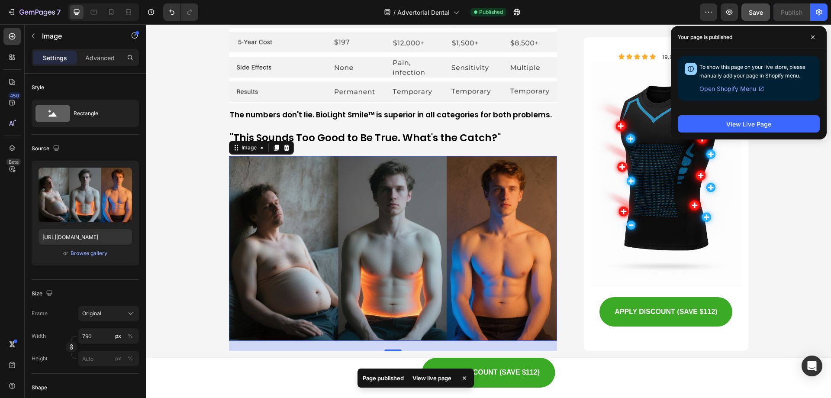
scroll to position [3425, 0]
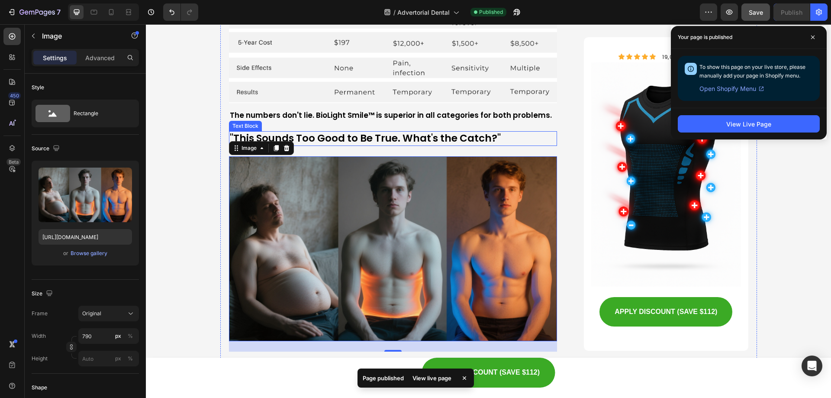
click at [421, 132] on p ""This Sounds Too Good to Be True. What's the Catch?"" at bounding box center [393, 138] width 327 height 13
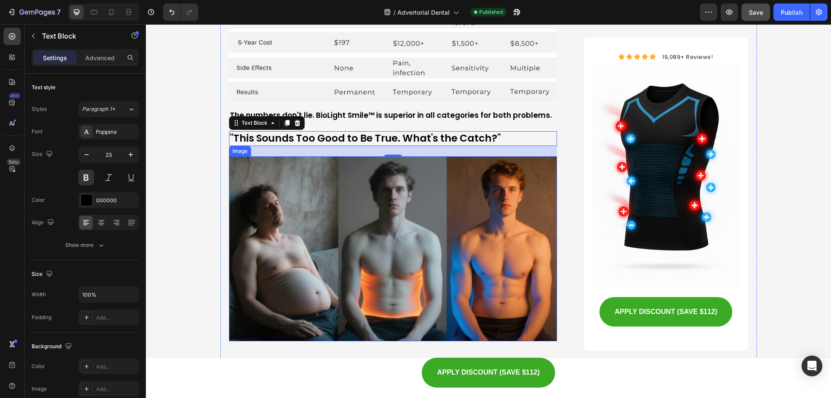
click at [407, 218] on img at bounding box center [393, 248] width 329 height 185
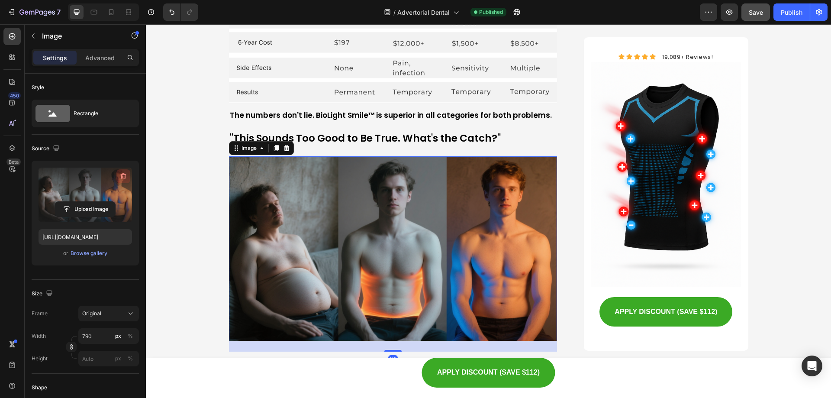
click at [123, 176] on icon "button" at bounding box center [122, 176] width 1 height 3
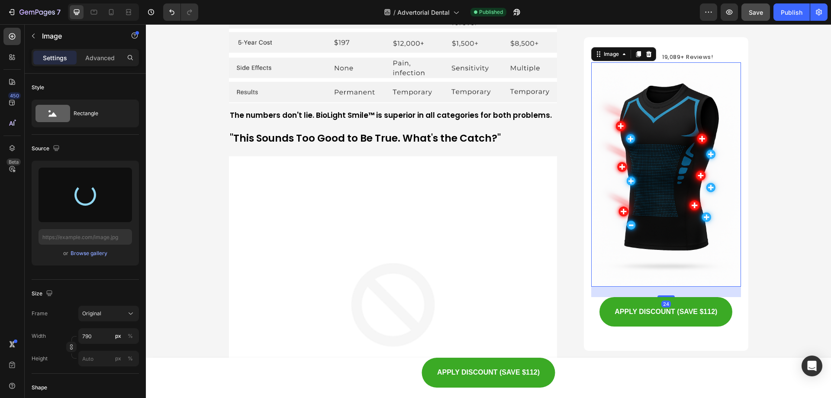
click at [604, 151] on img at bounding box center [665, 174] width 149 height 224
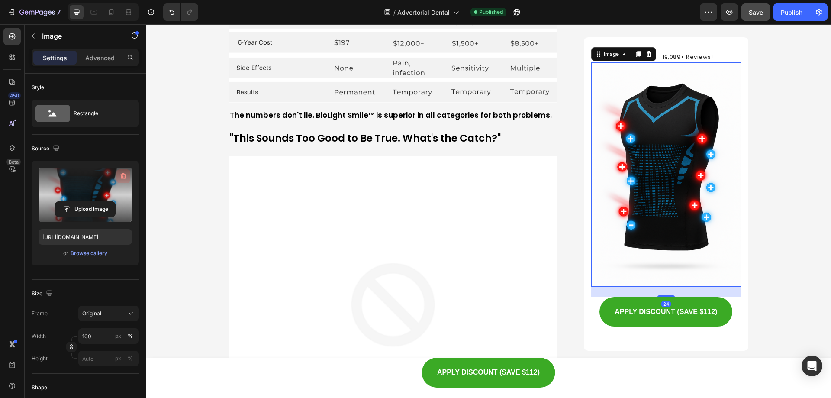
click at [125, 177] on icon "button" at bounding box center [124, 176] width 6 height 6
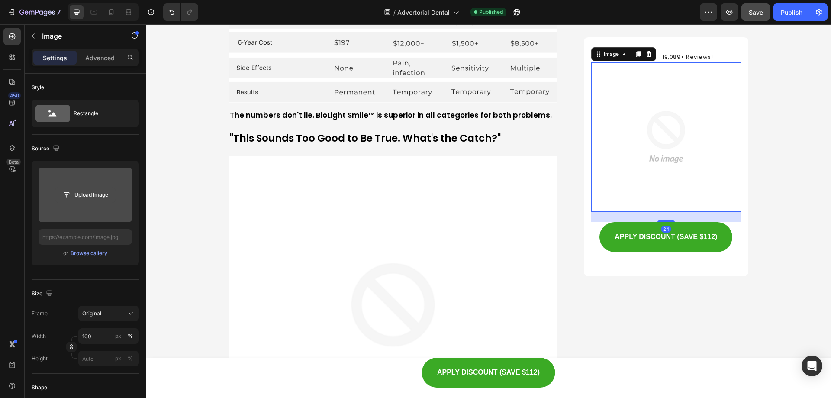
click at [93, 188] on input "file" at bounding box center [85, 194] width 60 height 15
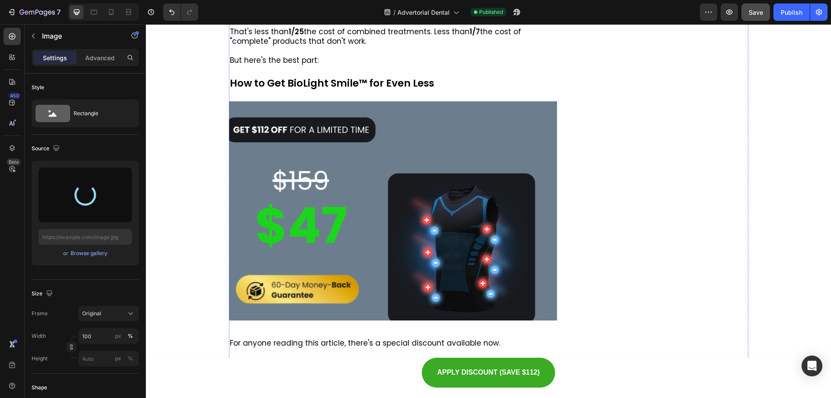
type input "[URL][DOMAIN_NAME]"
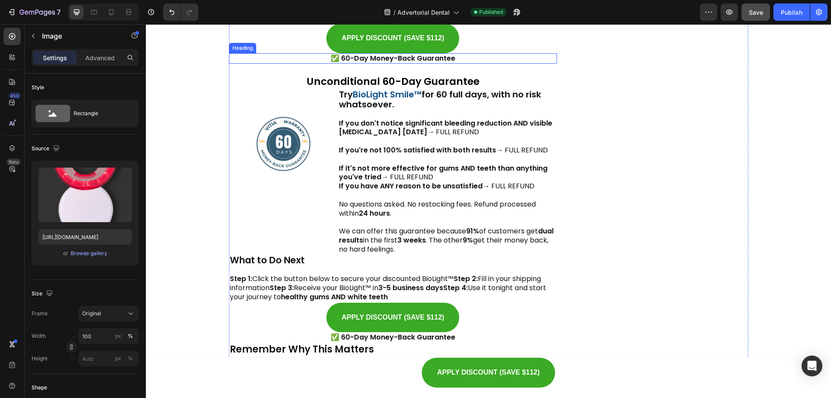
scroll to position [5632, 0]
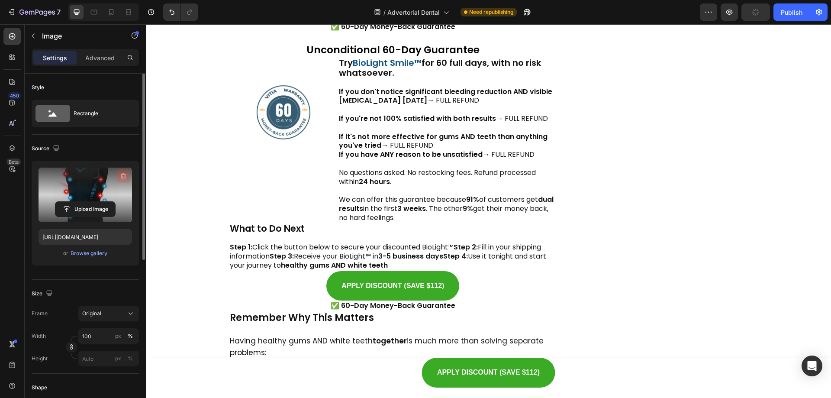
click at [121, 178] on icon "button" at bounding box center [123, 176] width 9 height 9
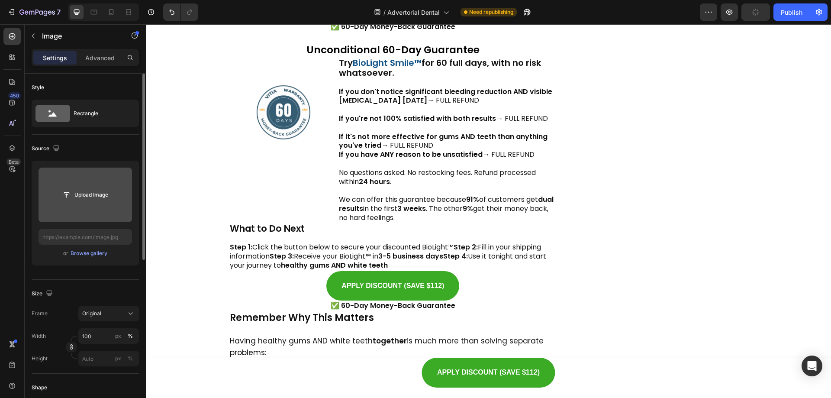
click at [92, 200] on input "file" at bounding box center [85, 194] width 60 height 15
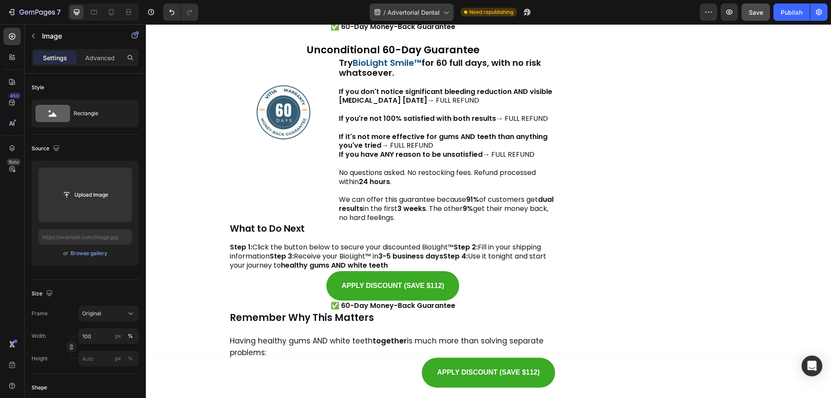
type input "[URL][DOMAIN_NAME]"
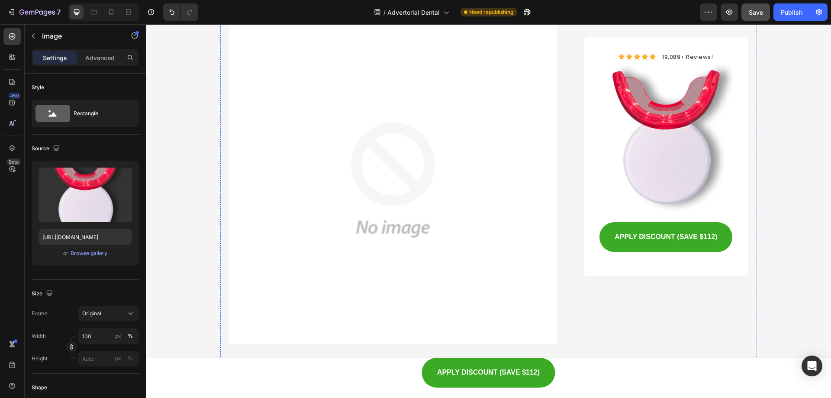
scroll to position [3566, 0]
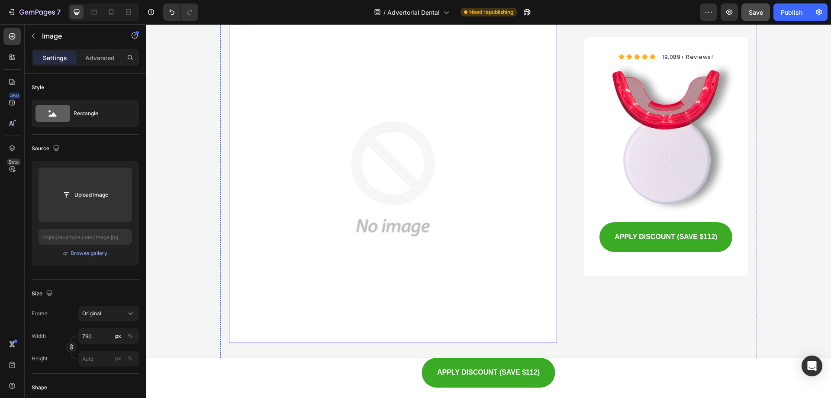
click at [370, 168] on img at bounding box center [393, 179] width 329 height 329
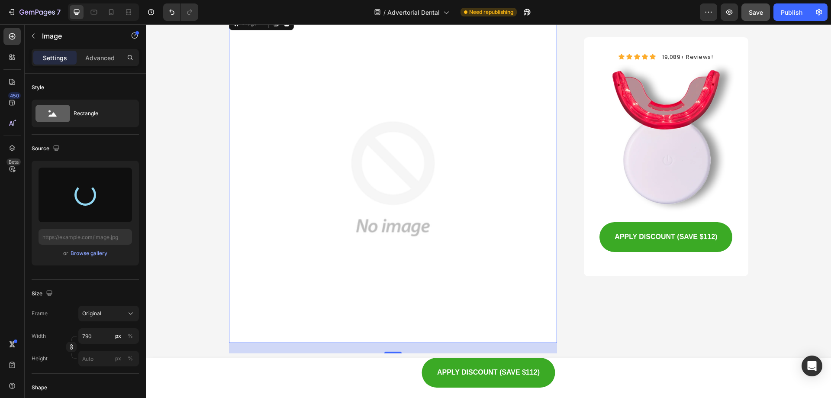
type input "[URL][DOMAIN_NAME]"
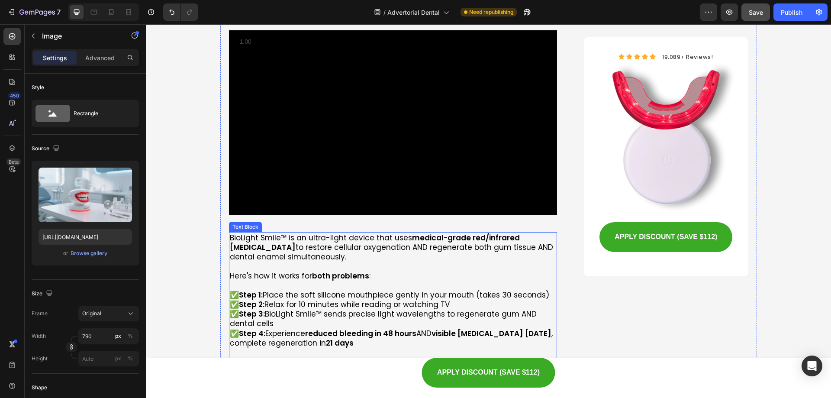
scroll to position [2830, 0]
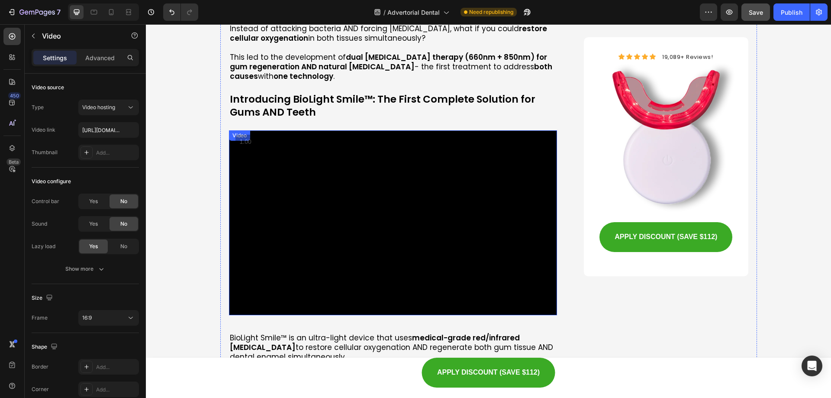
click at [381, 251] on video at bounding box center [393, 222] width 329 height 185
drag, startPoint x: 268, startPoint y: 117, endPoint x: 267, endPoint y: 167, distance: 50.2
click at [270, 134] on div at bounding box center [275, 139] width 10 height 10
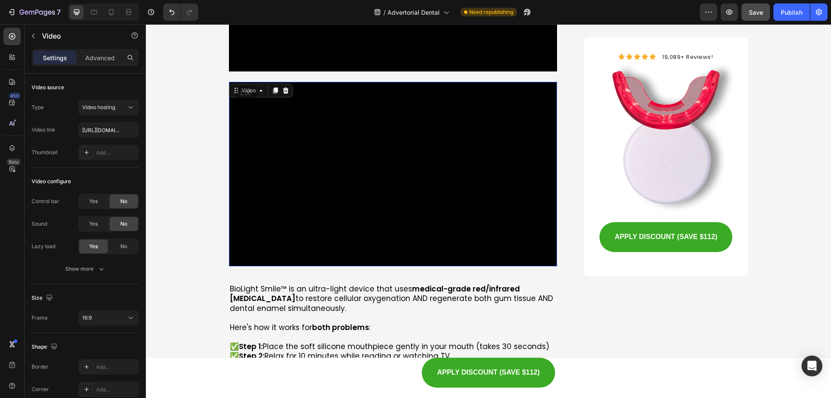
scroll to position [3082, 0]
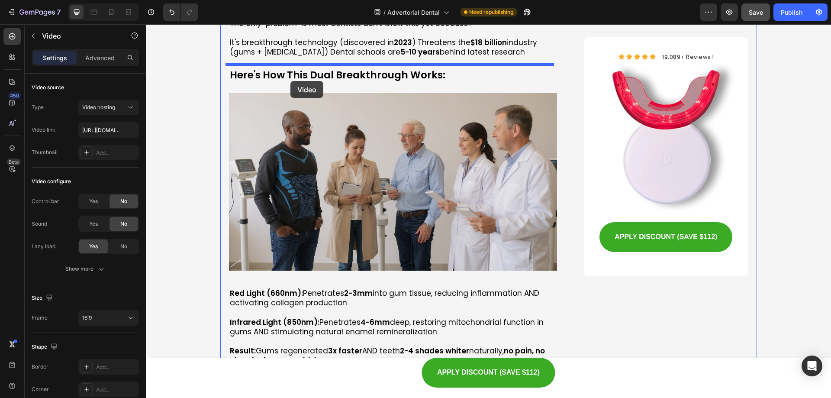
drag, startPoint x: 229, startPoint y: 64, endPoint x: 290, endPoint y: 81, distance: 63.7
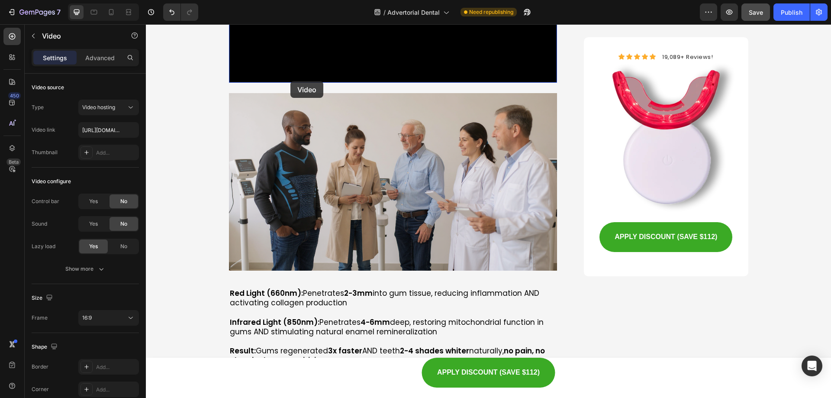
scroll to position [3885, 0]
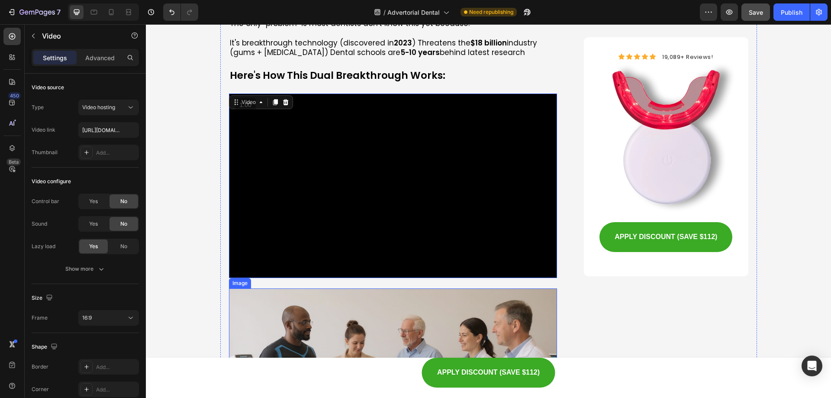
click at [325, 315] on img at bounding box center [393, 376] width 329 height 177
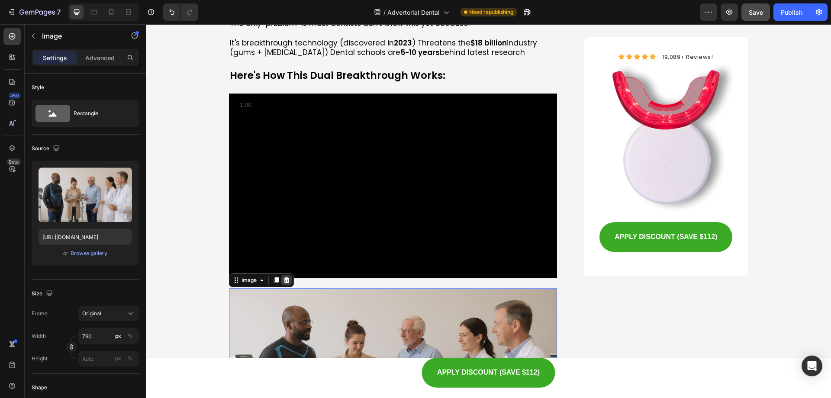
click at [286, 277] on icon at bounding box center [286, 280] width 7 height 7
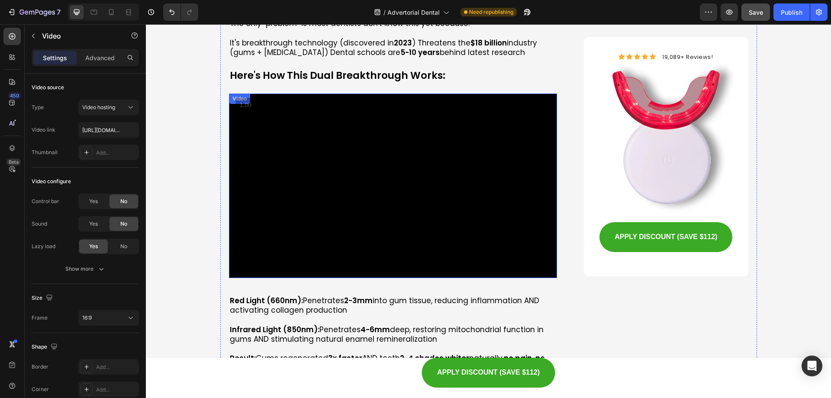
click at [257, 173] on video at bounding box center [393, 185] width 329 height 185
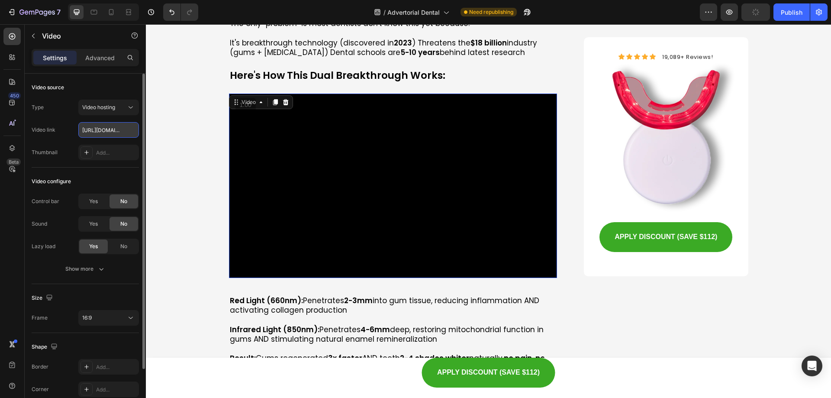
click at [104, 125] on input "[URL][DOMAIN_NAME]" at bounding box center [108, 130] width 61 height 16
paste input "cb607ba7a74546079015a6693e04aa02"
type input "[URL][DOMAIN_NAME]"
click at [64, 119] on div "Type Video hosting Video link [URL][DOMAIN_NAME] Thumbnail Add..." at bounding box center [85, 130] width 107 height 61
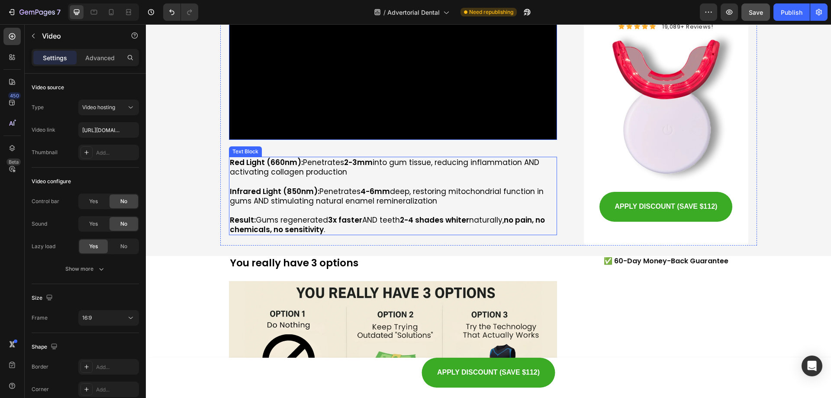
scroll to position [4188, 0]
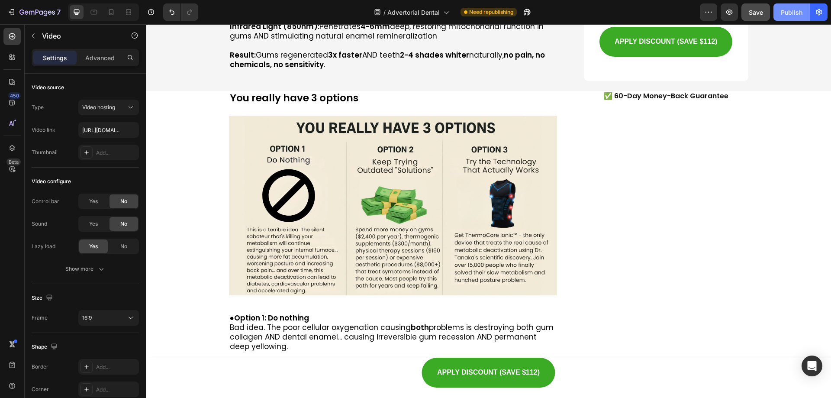
click at [783, 9] on div "Publish" at bounding box center [792, 12] width 22 height 9
click at [752, 15] on span "Save" at bounding box center [756, 12] width 14 height 7
click at [733, 8] on icon "button" at bounding box center [729, 12] width 9 height 9
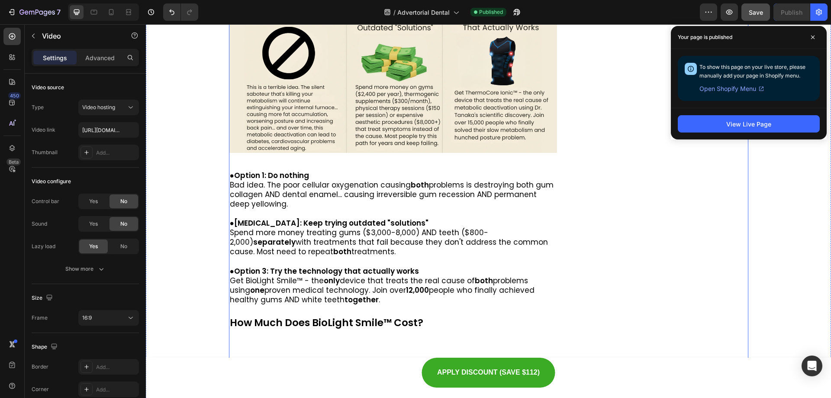
scroll to position [4318, 0]
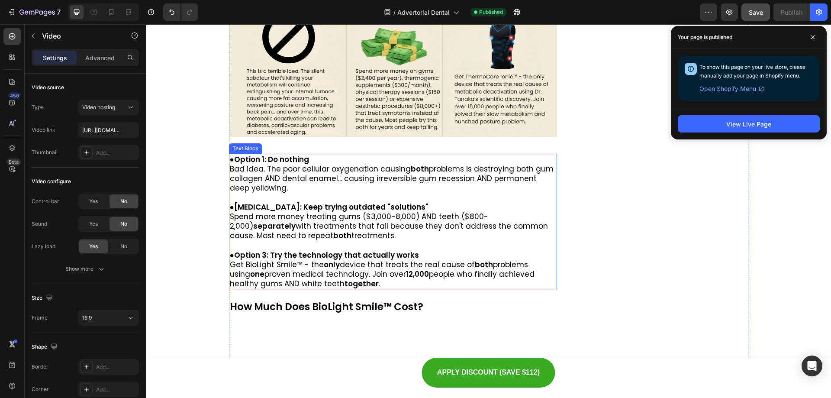
click at [300, 165] on p "Bad idea. The poor cellular oxygenation causing both problems is destroying bot…" at bounding box center [393, 178] width 327 height 29
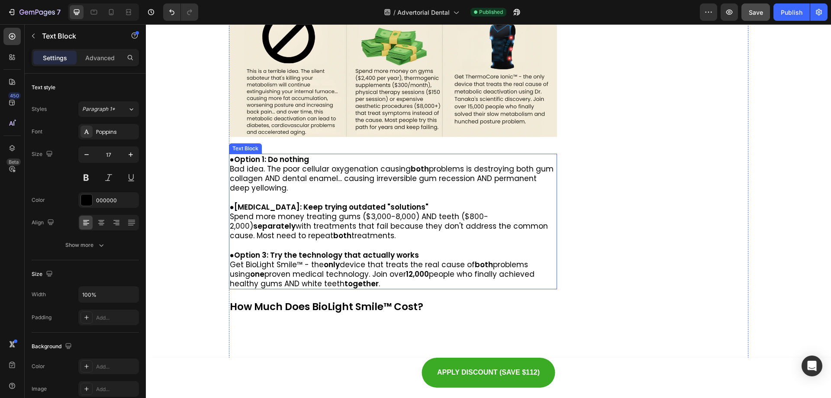
click at [300, 166] on p "Bad idea. The poor cellular oxygenation causing both problems is destroying bot…" at bounding box center [393, 178] width 327 height 29
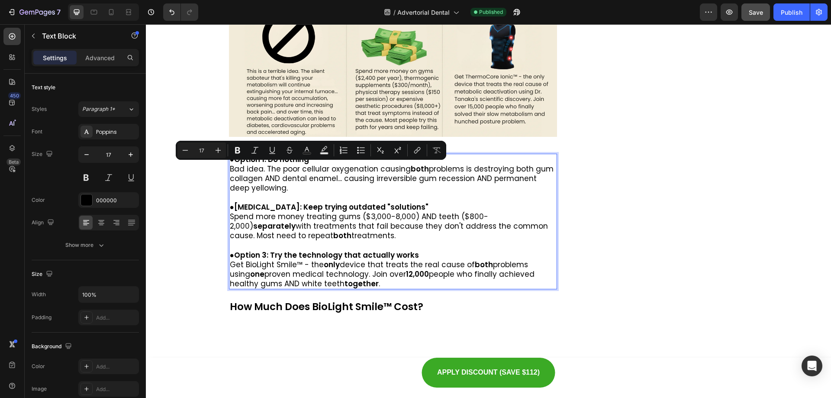
click at [276, 189] on p "Bad idea. The poor cellular oxygenation causing both problems is destroying bot…" at bounding box center [393, 178] width 327 height 29
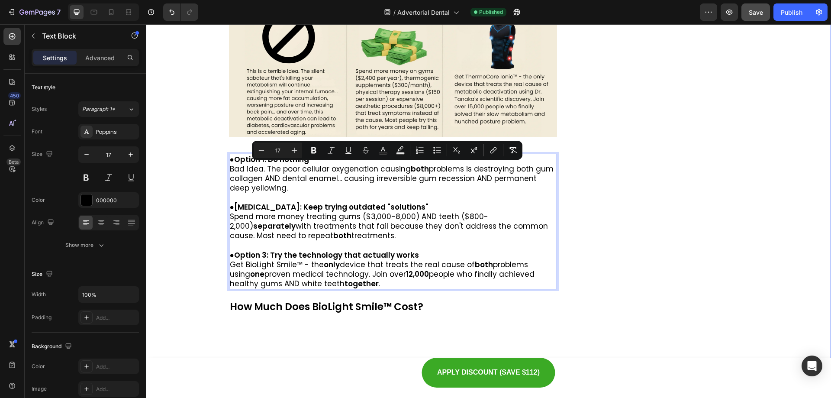
drag, startPoint x: 272, startPoint y: 190, endPoint x: 223, endPoint y: 170, distance: 52.6
copy p "Bad idea. The poor cellular oxygenation causing both problems is destroying bot…"
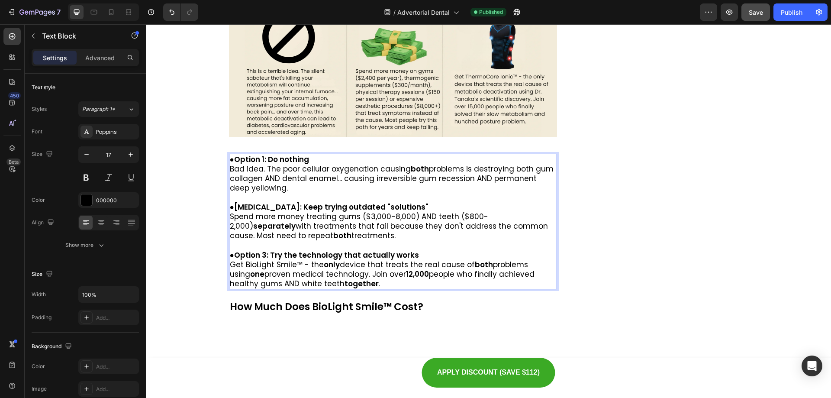
click at [311, 222] on p "Spend more money treating gums ($3,000-8,000) AND teeth ($800-2,000) separately…" at bounding box center [393, 226] width 327 height 29
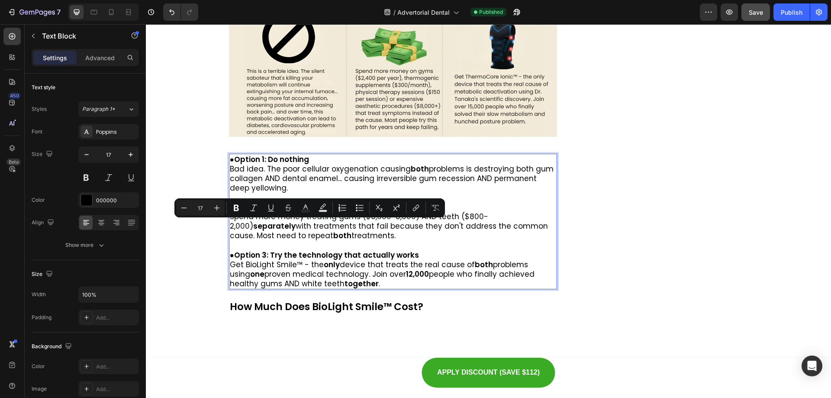
click at [320, 237] on p "Spend more money treating gums ($3,000-8,000) AND teeth ($800-2,000) separately…" at bounding box center [393, 226] width 327 height 29
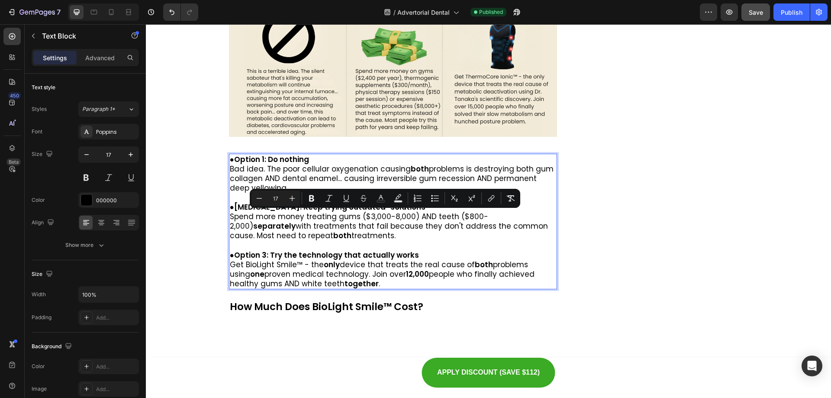
drag, startPoint x: 264, startPoint y: 218, endPoint x: 226, endPoint y: 214, distance: 38.7
click at [229, 214] on div "● Option 1: Do nothing Bad idea. The poor cellular oxygenation causing both pro…" at bounding box center [393, 221] width 329 height 135
copy p "Spend more money treating gums ($3,000-8,000) AND teeth ($800-2,000) separately…"
click at [342, 255] on strong "Option 3: Try the technology that actually works" at bounding box center [326, 255] width 185 height 10
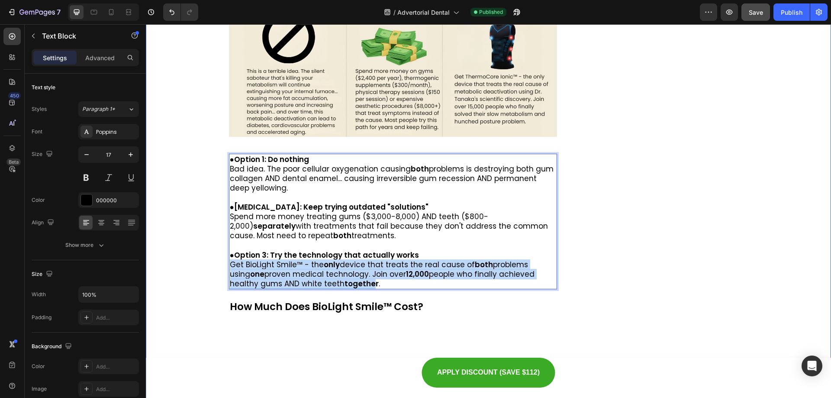
drag, startPoint x: 339, startPoint y: 282, endPoint x: 224, endPoint y: 263, distance: 116.7
copy p "Get BioLight Smile™ - the only device that treats the real cause of both proble…"
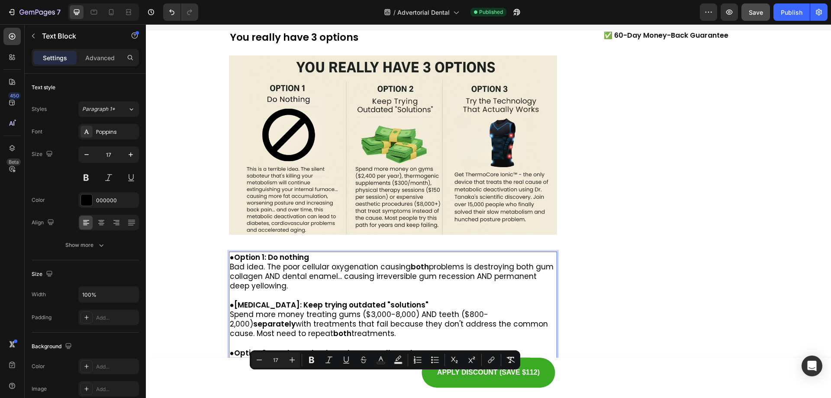
scroll to position [4101, 0]
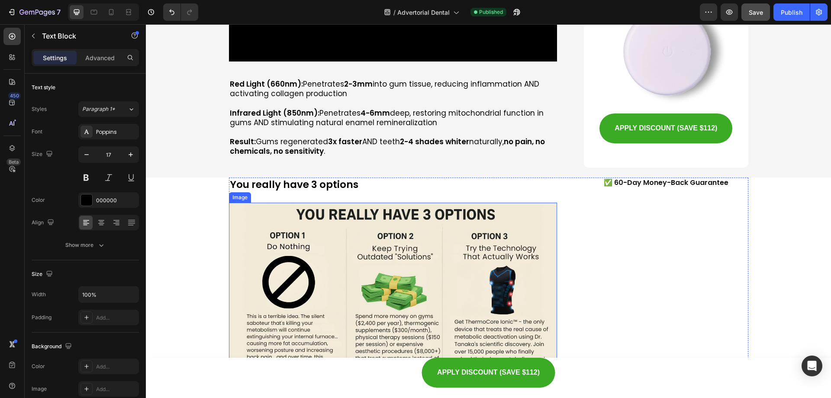
click at [406, 259] on img at bounding box center [393, 292] width 329 height 179
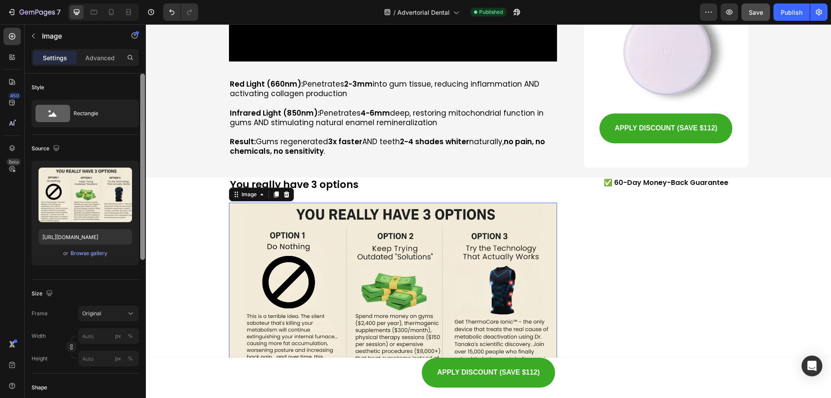
drag, startPoint x: 120, startPoint y: 175, endPoint x: 144, endPoint y: 177, distance: 24.3
click at [120, 175] on icon "button" at bounding box center [123, 176] width 9 height 9
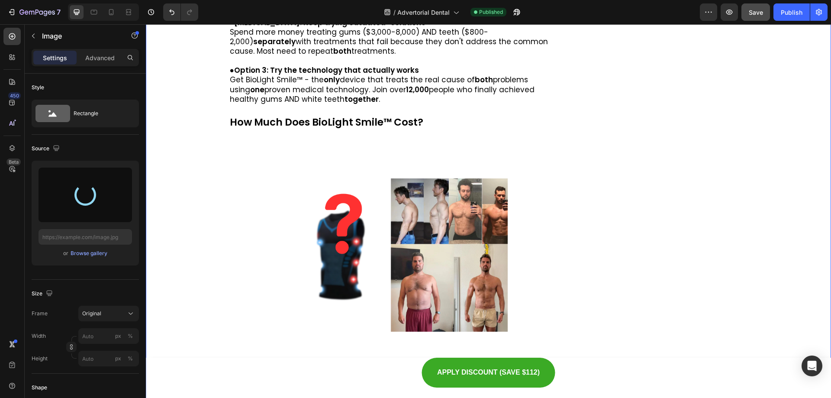
scroll to position [4664, 0]
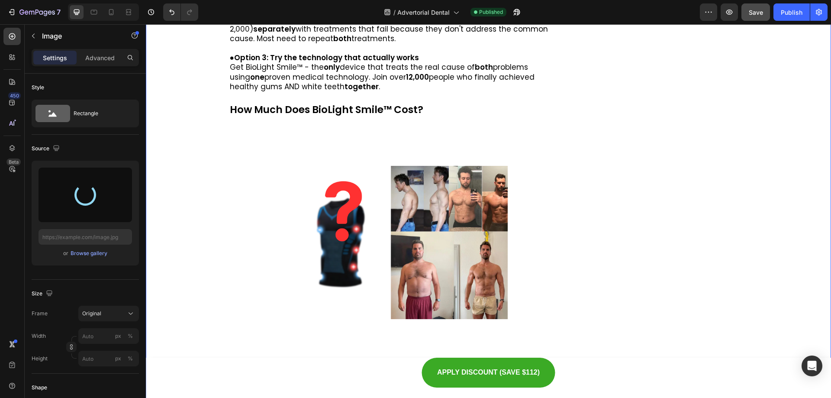
type input "[URL][DOMAIN_NAME]"
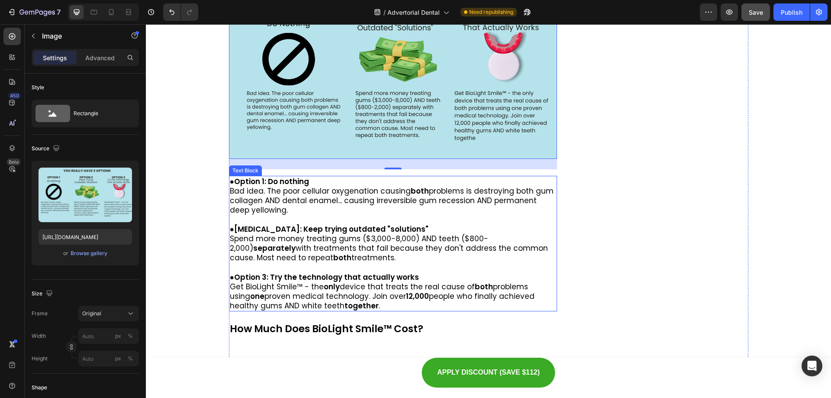
scroll to position [4385, 0]
